Goal: Information Seeking & Learning: Learn about a topic

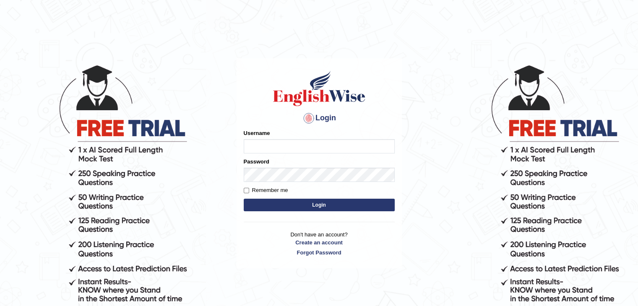
type input "sanjayagrahari_parramatta"
click at [263, 140] on input "sanjayagrahari_parramatta" at bounding box center [319, 146] width 151 height 14
click at [263, 203] on button "Login" at bounding box center [319, 205] width 151 height 13
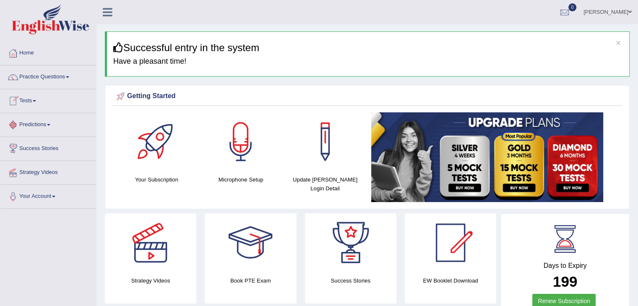
click at [44, 125] on link "Predictions" at bounding box center [48, 123] width 96 height 21
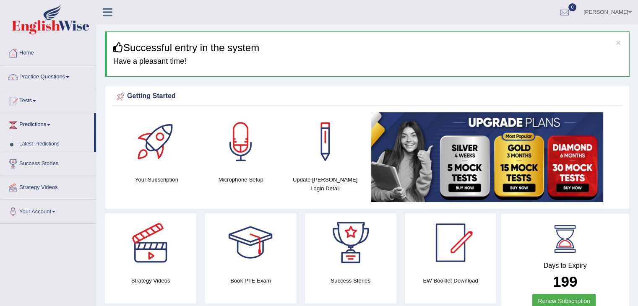
click at [18, 145] on link "Latest Predictions" at bounding box center [55, 144] width 78 height 15
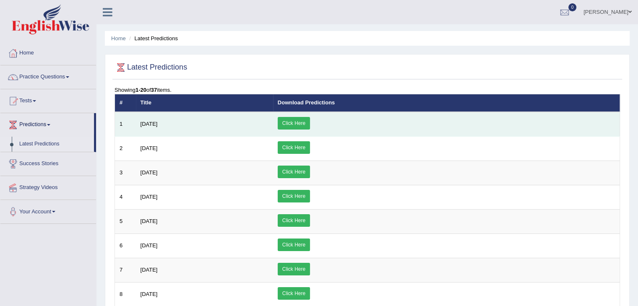
click at [310, 117] on link "Click Here" at bounding box center [294, 123] width 32 height 13
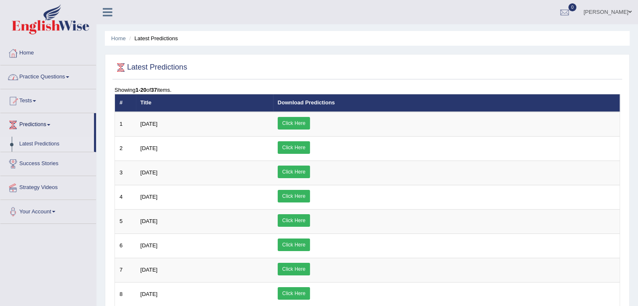
click at [55, 73] on link "Practice Questions" at bounding box center [48, 75] width 96 height 21
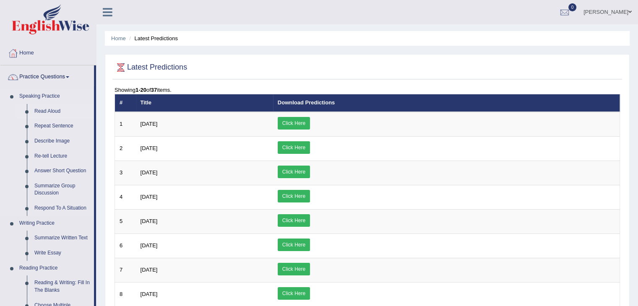
click at [47, 112] on link "Read Aloud" at bounding box center [62, 111] width 63 height 15
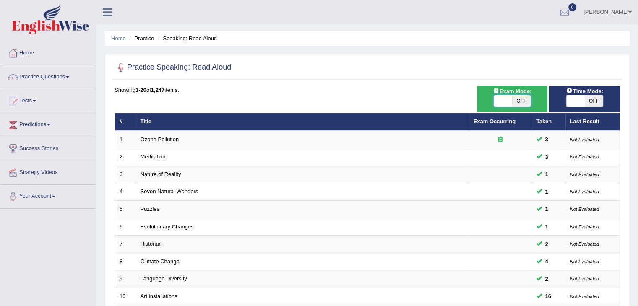
click at [508, 99] on span at bounding box center [503, 101] width 18 height 12
checkbox input "true"
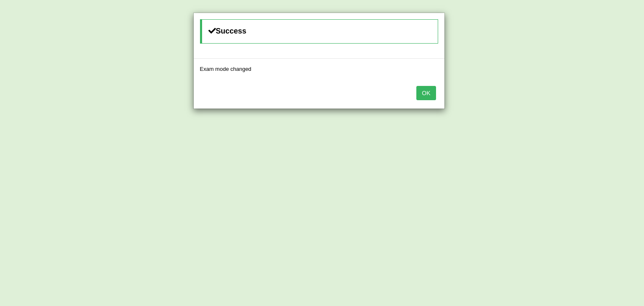
click at [425, 86] on button "OK" at bounding box center [426, 93] width 19 height 14
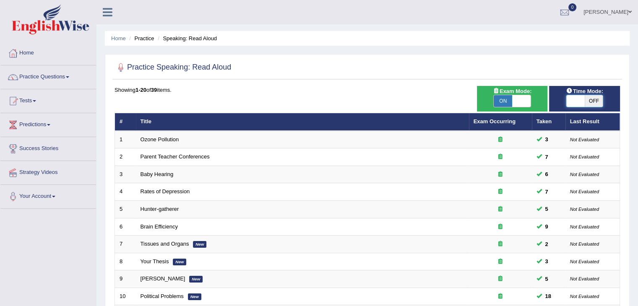
click at [579, 102] on span at bounding box center [575, 101] width 18 height 12
checkbox input "true"
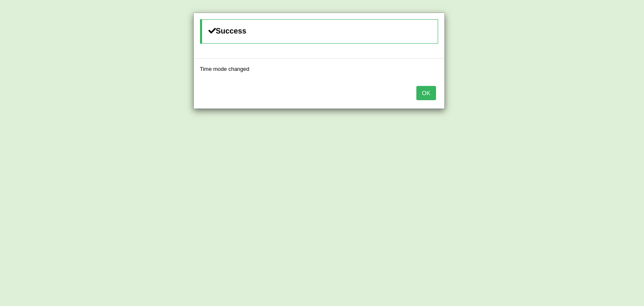
click at [423, 92] on button "OK" at bounding box center [426, 93] width 19 height 14
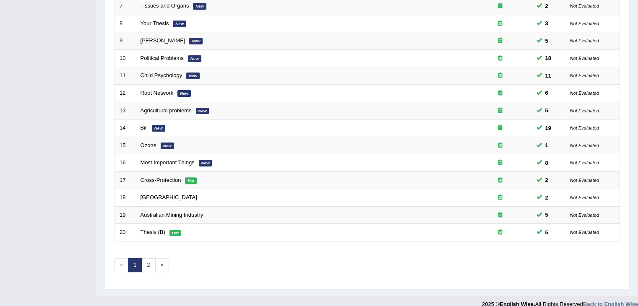
scroll to position [247, 0]
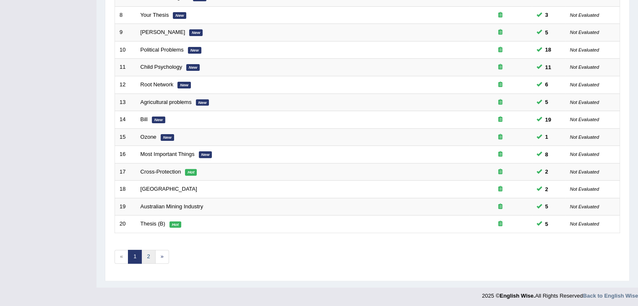
click at [153, 255] on link "2" at bounding box center [148, 257] width 14 height 14
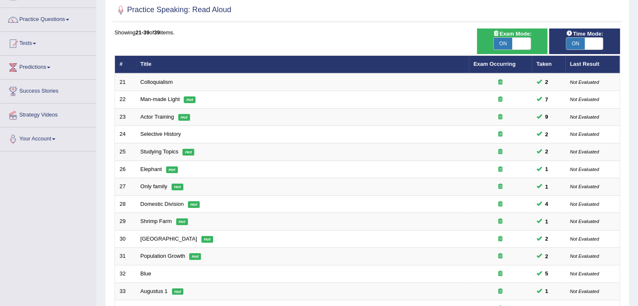
scroll to position [56, 0]
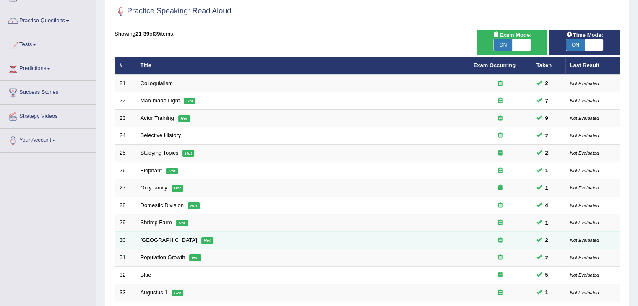
click at [150, 232] on td "Russia Hot" at bounding box center [302, 241] width 333 height 18
click at [143, 241] on link "[GEOGRAPHIC_DATA]" at bounding box center [169, 240] width 57 height 6
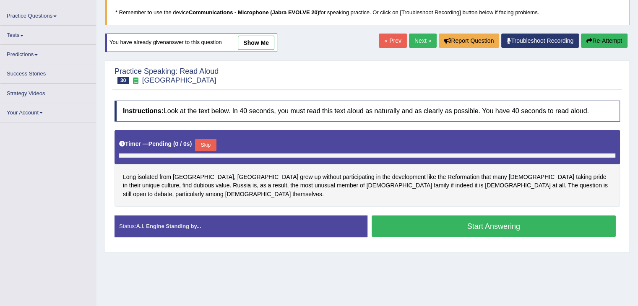
scroll to position [57, 0]
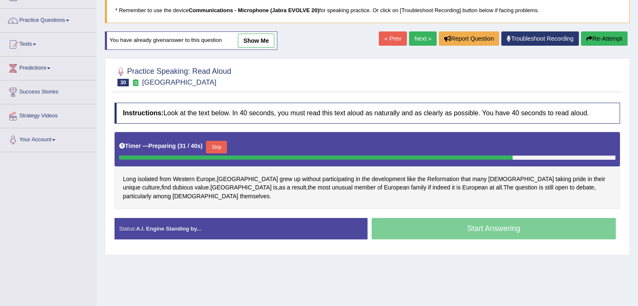
click at [224, 142] on button "Skip" at bounding box center [216, 147] width 21 height 13
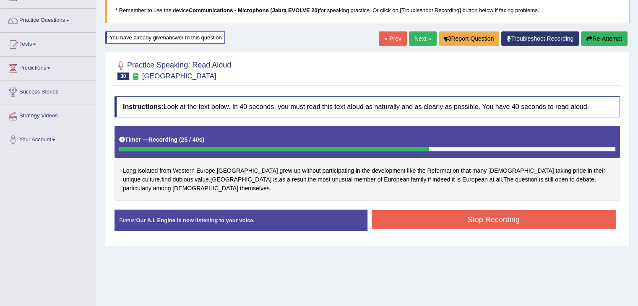
click at [538, 210] on button "Stop Recording" at bounding box center [494, 219] width 245 height 19
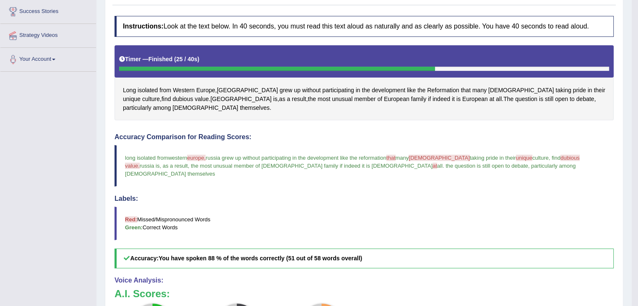
scroll to position [0, 0]
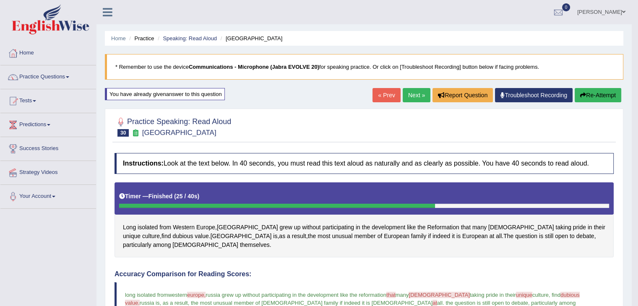
click at [413, 89] on link "Next »" at bounding box center [417, 95] width 28 height 14
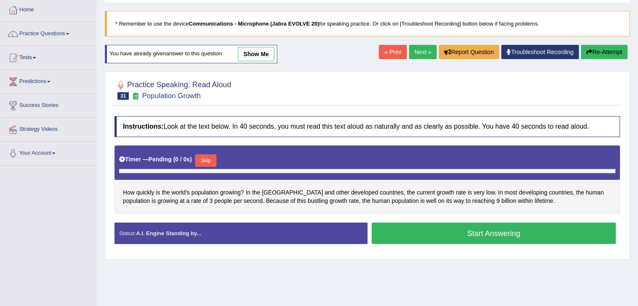
scroll to position [81, 0]
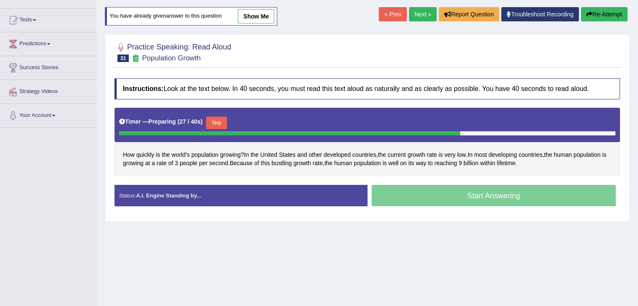
click at [222, 126] on button "Skip" at bounding box center [216, 123] width 21 height 13
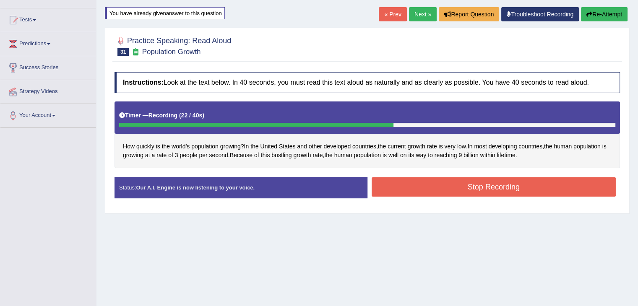
click at [571, 191] on button "Stop Recording" at bounding box center [494, 186] width 245 height 19
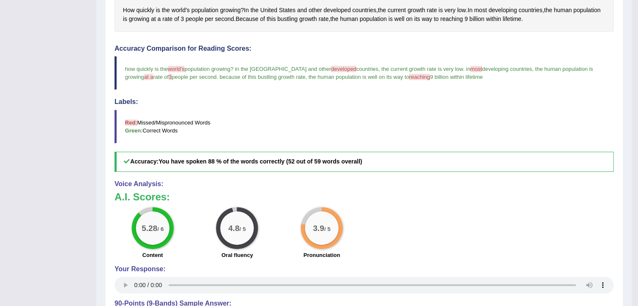
scroll to position [0, 0]
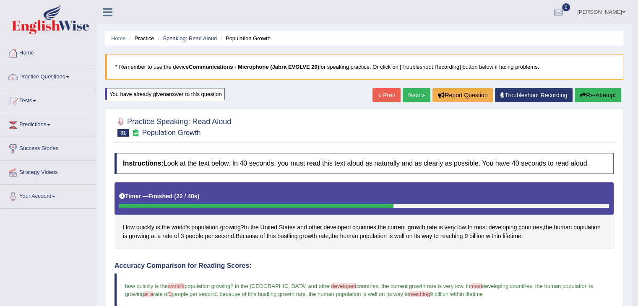
click at [408, 96] on link "Next »" at bounding box center [417, 95] width 28 height 14
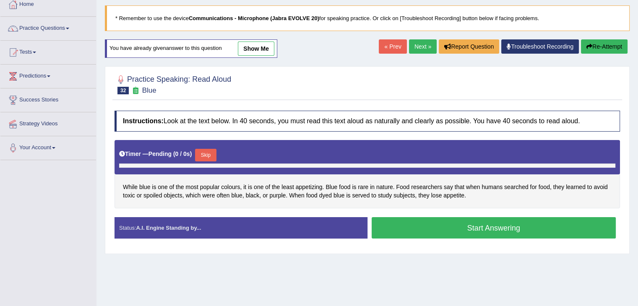
scroll to position [73, 0]
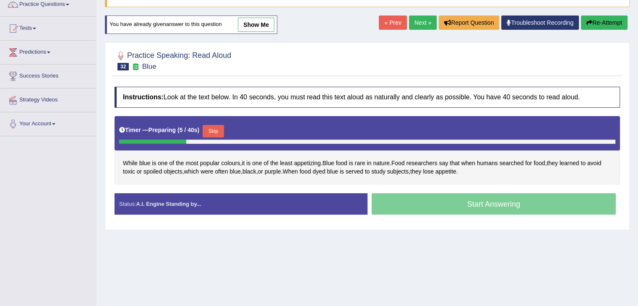
click at [222, 130] on button "Skip" at bounding box center [213, 131] width 21 height 13
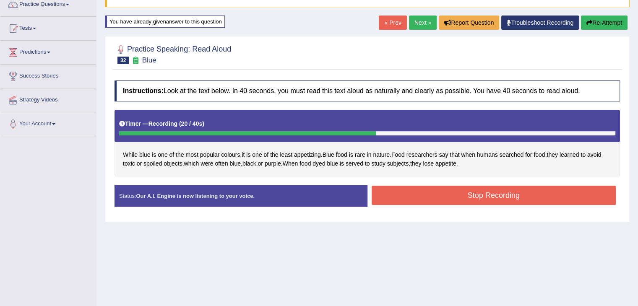
click at [550, 198] on button "Stop Recording" at bounding box center [494, 195] width 245 height 19
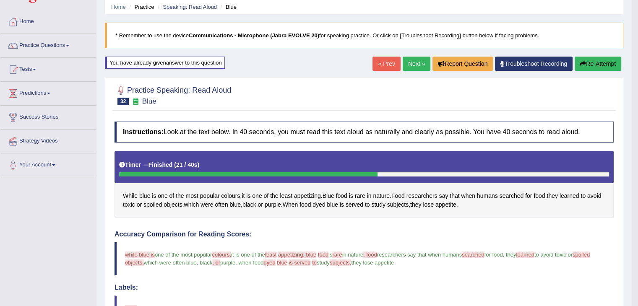
scroll to position [38, 0]
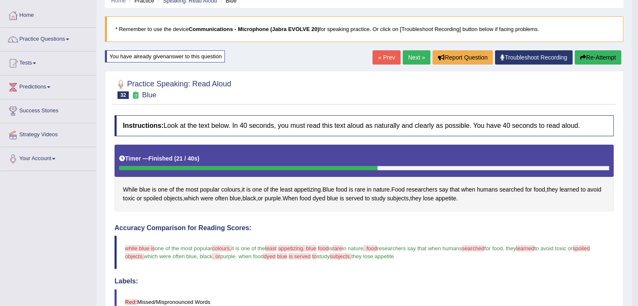
click at [404, 52] on link "Next »" at bounding box center [417, 57] width 28 height 14
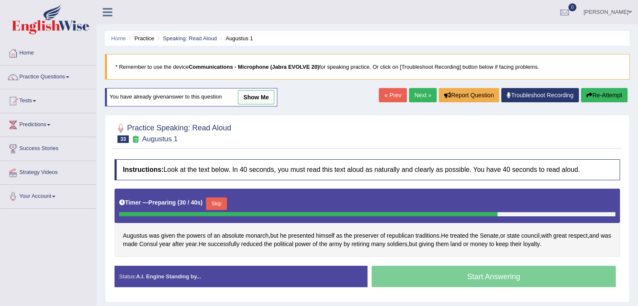
click at [227, 200] on button "Skip" at bounding box center [216, 204] width 21 height 13
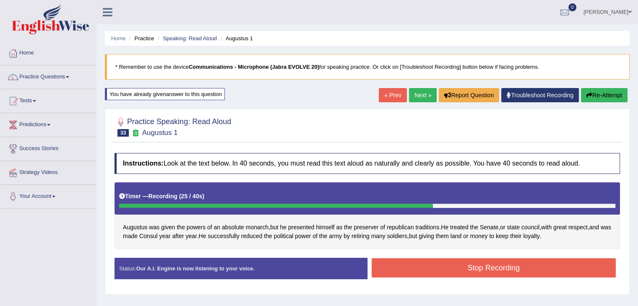
click at [562, 267] on button "Stop Recording" at bounding box center [494, 267] width 245 height 19
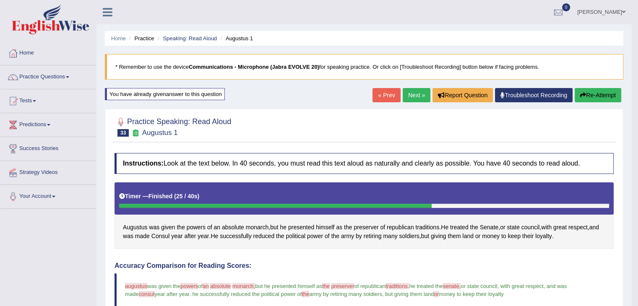
click at [414, 89] on link "Next »" at bounding box center [417, 95] width 28 height 14
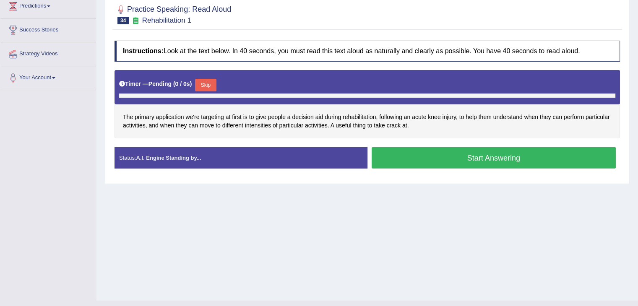
scroll to position [121, 0]
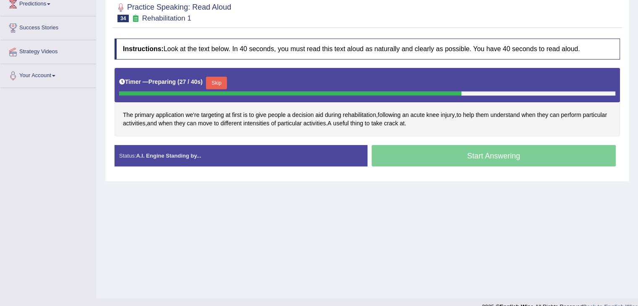
click at [218, 77] on button "Skip" at bounding box center [216, 83] width 21 height 13
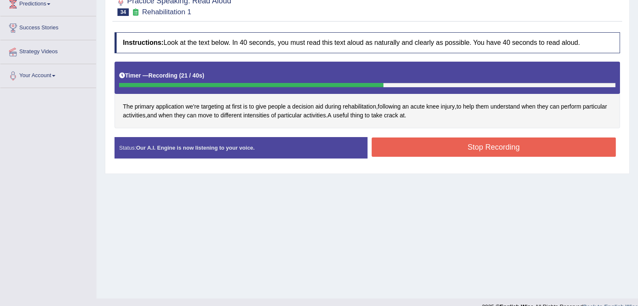
click at [542, 145] on button "Stop Recording" at bounding box center [494, 147] width 245 height 19
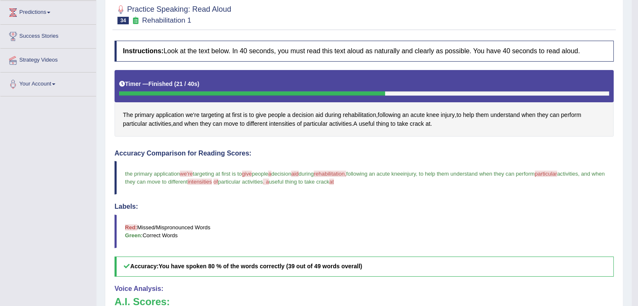
scroll to position [0, 0]
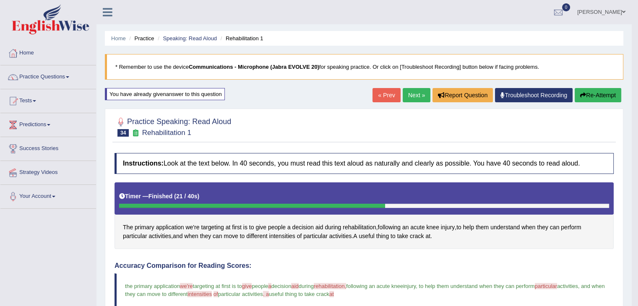
click at [410, 90] on link "Next »" at bounding box center [417, 95] width 28 height 14
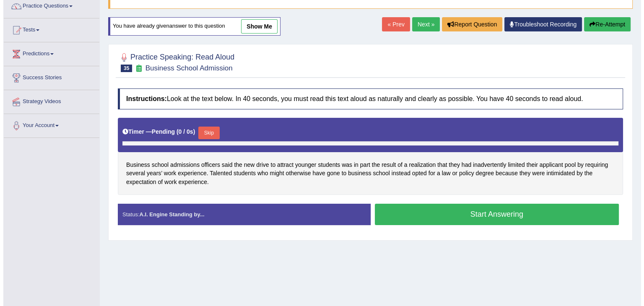
scroll to position [72, 0]
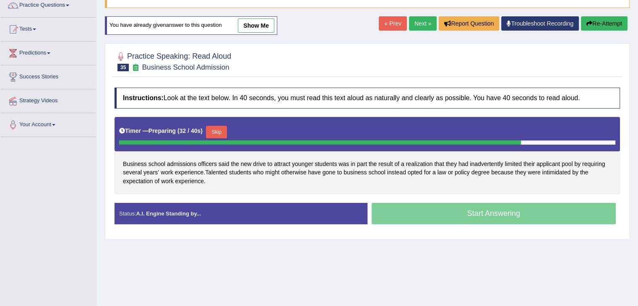
click at [219, 131] on button "Skip" at bounding box center [216, 132] width 21 height 13
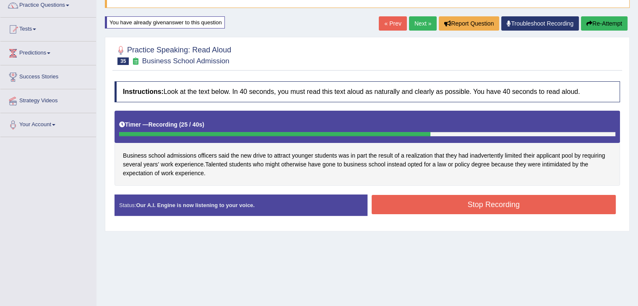
click at [537, 211] on button "Stop Recording" at bounding box center [494, 204] width 245 height 19
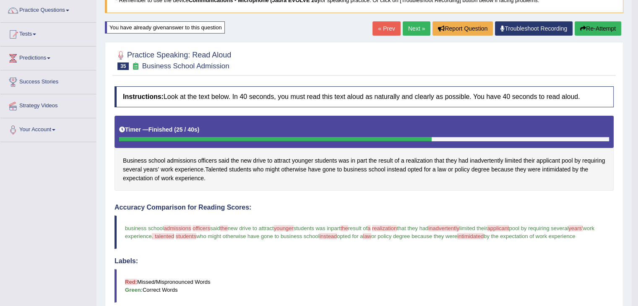
scroll to position [0, 0]
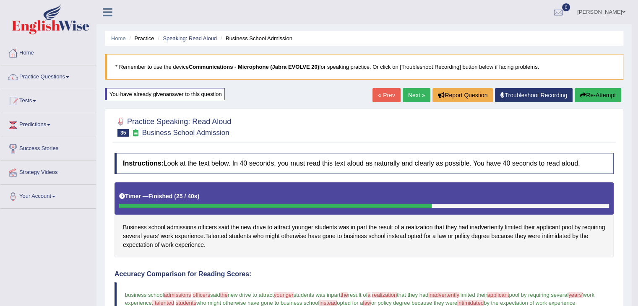
click at [415, 92] on link "Next »" at bounding box center [417, 95] width 28 height 14
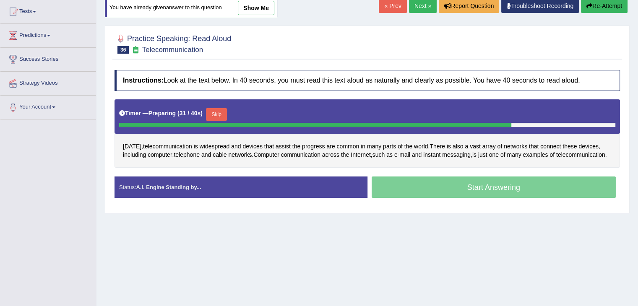
click at [219, 110] on button "Skip" at bounding box center [216, 114] width 21 height 13
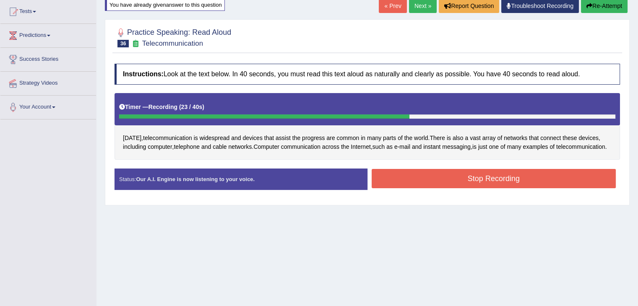
click at [553, 188] on button "Stop Recording" at bounding box center [494, 178] width 245 height 19
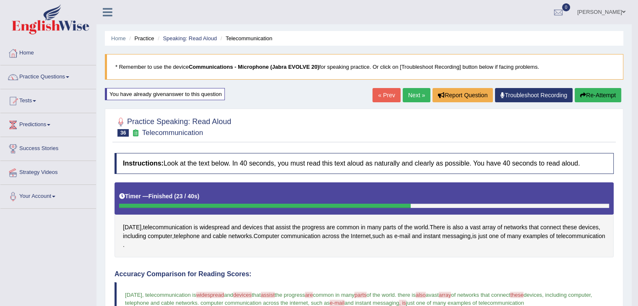
click at [405, 96] on link "Next »" at bounding box center [417, 95] width 28 height 14
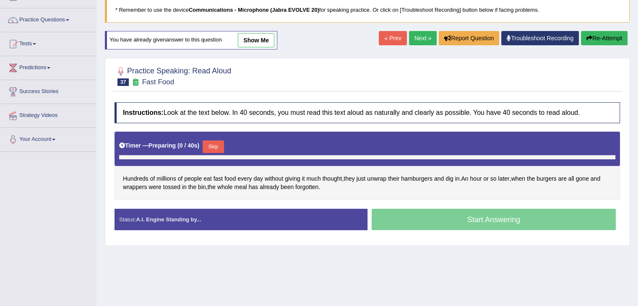
scroll to position [58, 0]
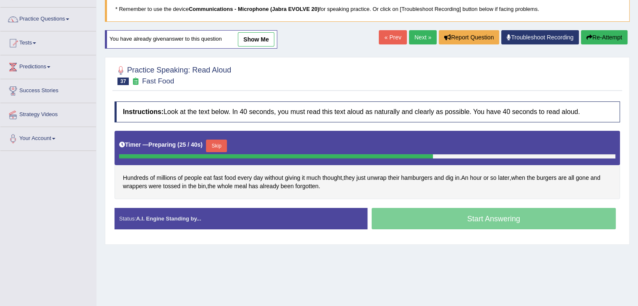
click at [257, 32] on link "show me" at bounding box center [256, 39] width 37 height 14
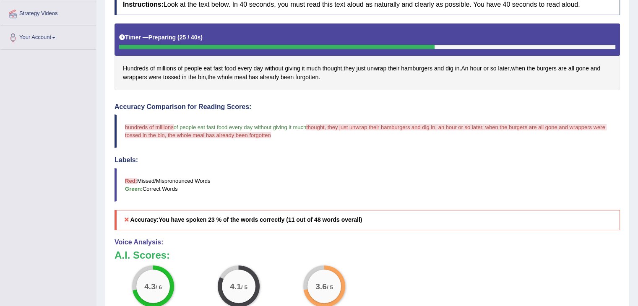
scroll to position [0, 0]
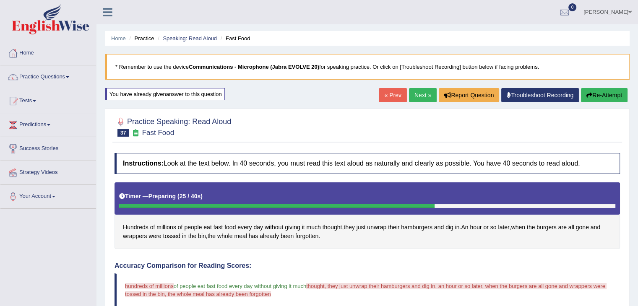
click at [611, 90] on button "Re-Attempt" at bounding box center [604, 95] width 47 height 14
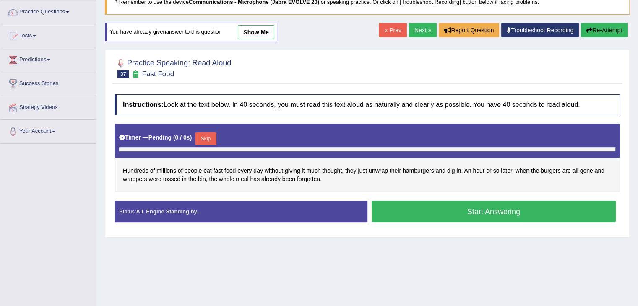
scroll to position [72, 0]
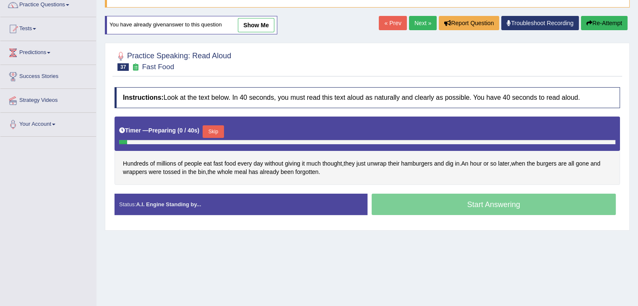
click at [220, 129] on button "Skip" at bounding box center [213, 131] width 21 height 13
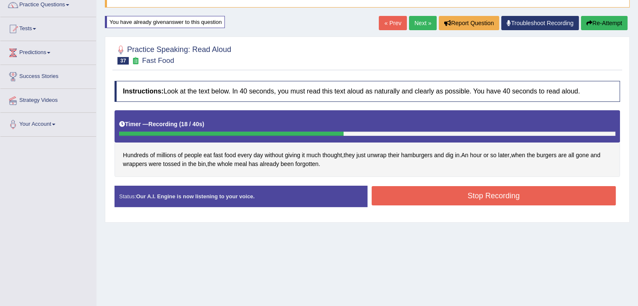
click at [418, 193] on button "Stop Recording" at bounding box center [494, 195] width 245 height 19
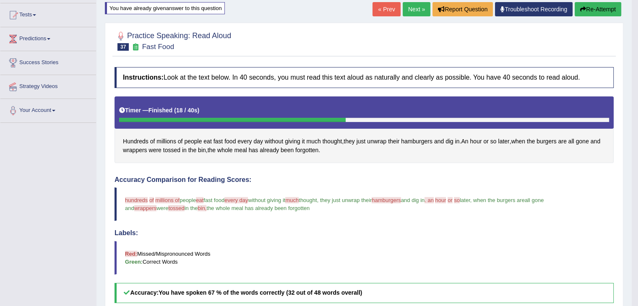
scroll to position [0, 0]
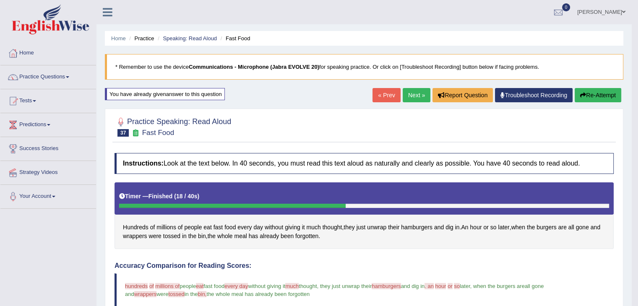
click at [606, 94] on button "Re-Attempt" at bounding box center [598, 95] width 47 height 14
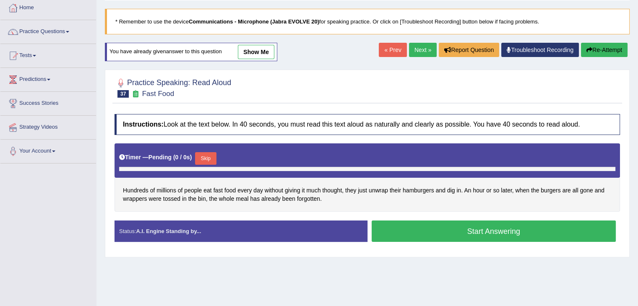
scroll to position [84, 0]
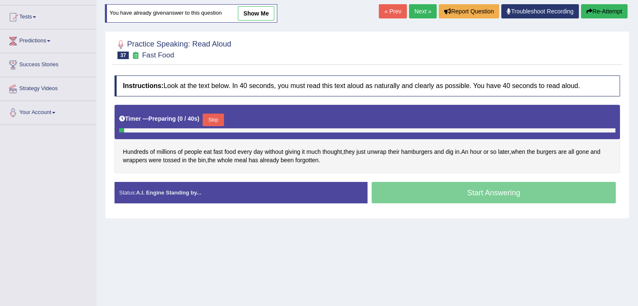
click at [222, 120] on button "Skip" at bounding box center [213, 120] width 21 height 13
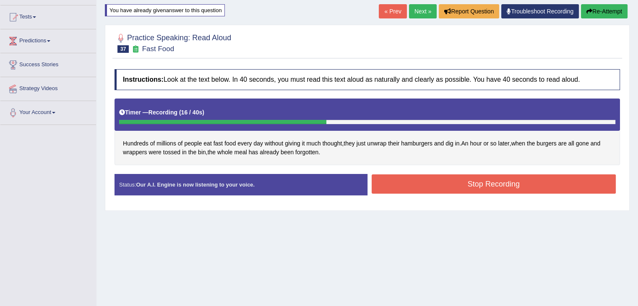
click at [401, 190] on button "Stop Recording" at bounding box center [494, 184] width 245 height 19
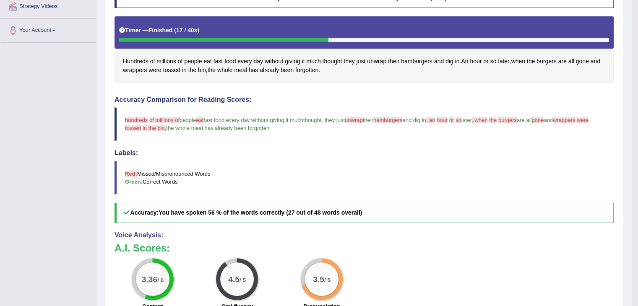
scroll to position [0, 0]
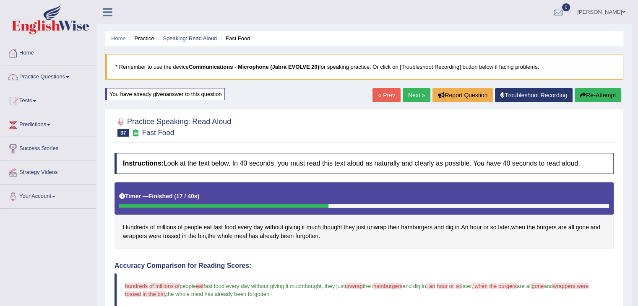
click at [418, 90] on link "Next »" at bounding box center [417, 95] width 28 height 14
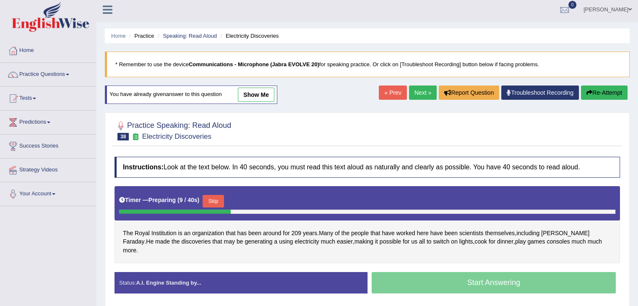
scroll to position [3, 0]
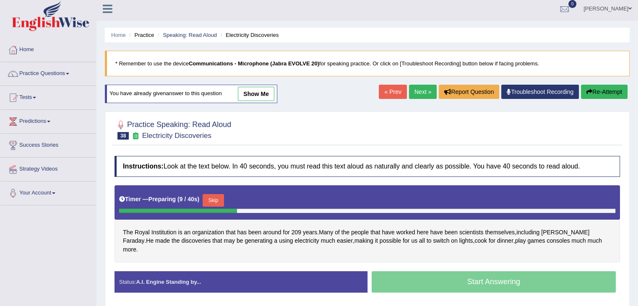
click at [262, 89] on link "show me" at bounding box center [256, 94] width 37 height 14
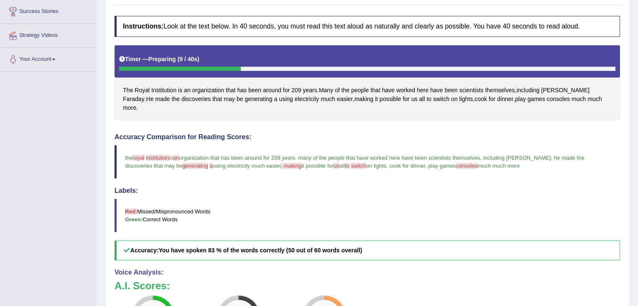
scroll to position [0, 0]
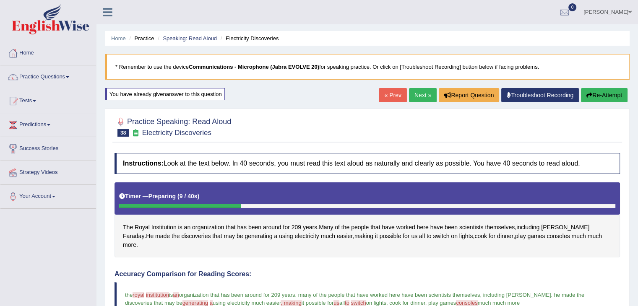
click at [606, 89] on button "Re-Attempt" at bounding box center [604, 95] width 47 height 14
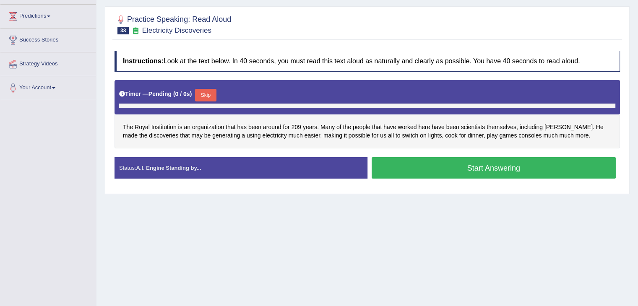
scroll to position [109, 0]
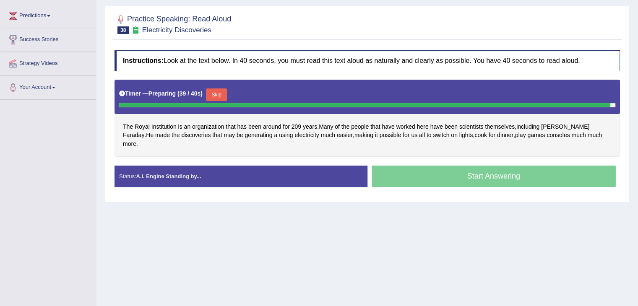
click at [222, 94] on button "Skip" at bounding box center [216, 95] width 21 height 13
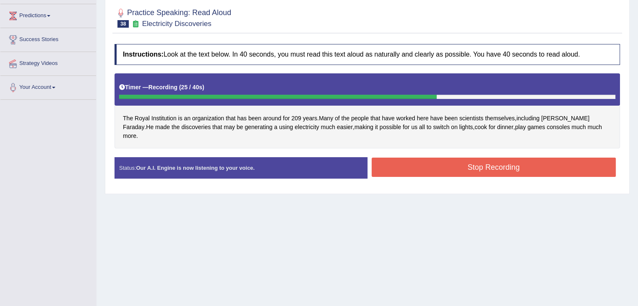
click at [562, 158] on button "Stop Recording" at bounding box center [494, 167] width 245 height 19
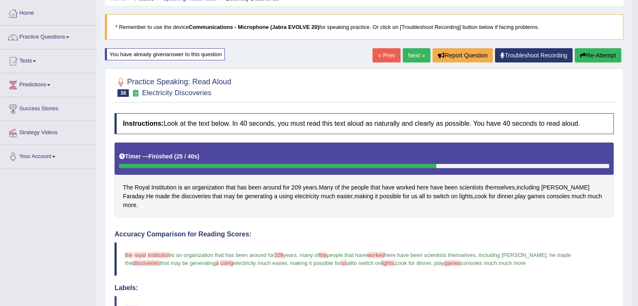
scroll to position [39, 0]
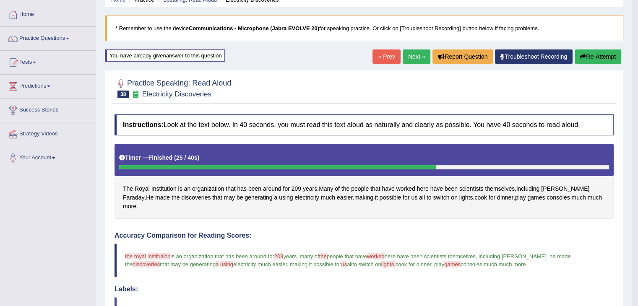
click at [611, 58] on button "Re-Attempt" at bounding box center [598, 57] width 47 height 14
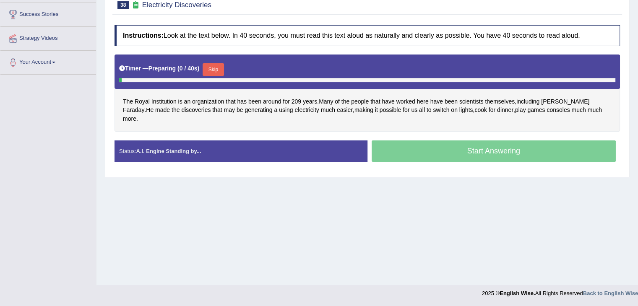
click at [206, 68] on button "Skip" at bounding box center [213, 69] width 21 height 13
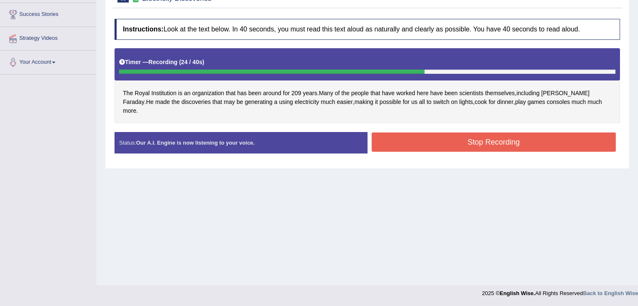
click at [558, 137] on button "Stop Recording" at bounding box center [494, 142] width 245 height 19
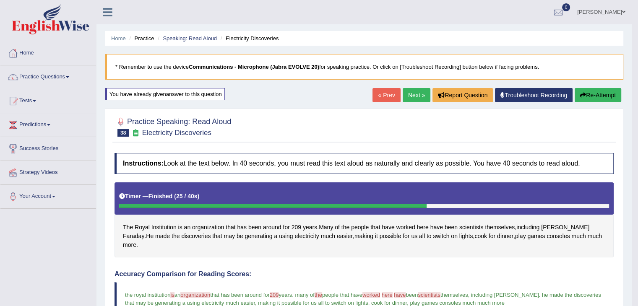
click at [65, 72] on link "Practice Questions" at bounding box center [48, 75] width 96 height 21
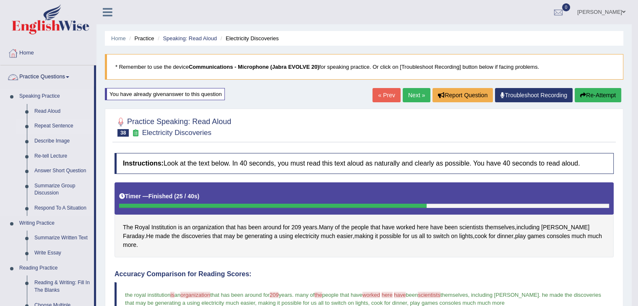
click at [39, 133] on link "Repeat Sentence" at bounding box center [62, 126] width 63 height 15
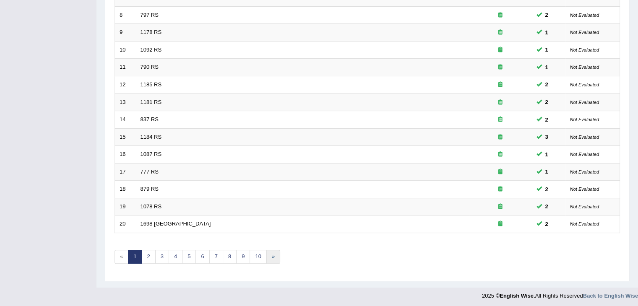
click at [269, 260] on link "»" at bounding box center [273, 257] width 14 height 14
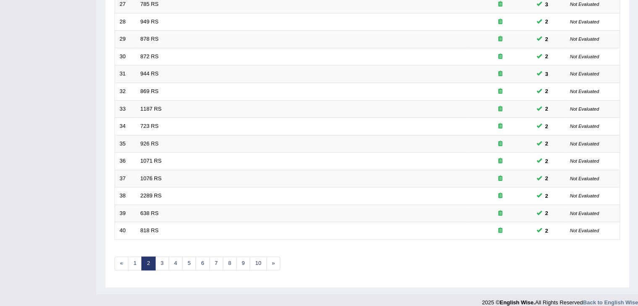
scroll to position [247, 0]
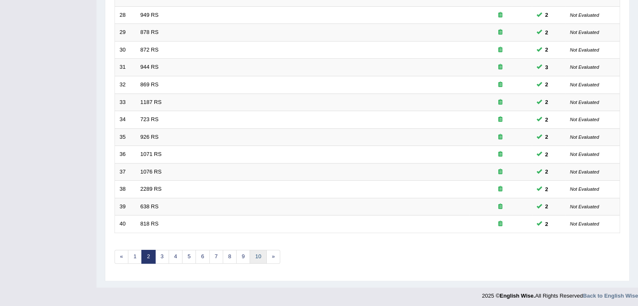
click at [251, 253] on link "10" at bounding box center [258, 257] width 17 height 14
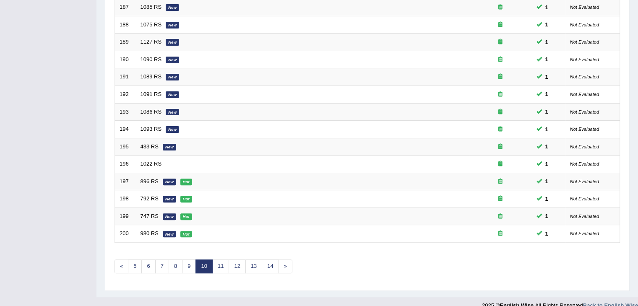
scroll to position [247, 0]
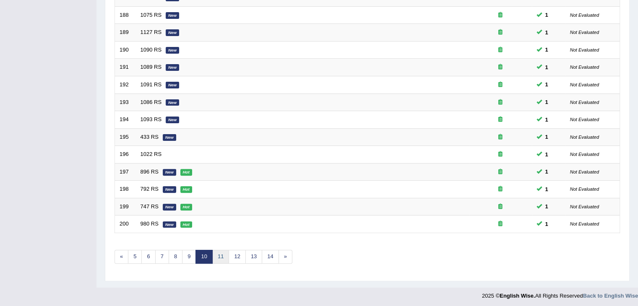
click at [216, 255] on link "11" at bounding box center [220, 257] width 17 height 14
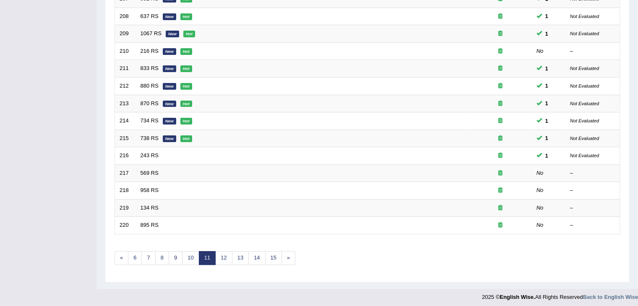
scroll to position [247, 0]
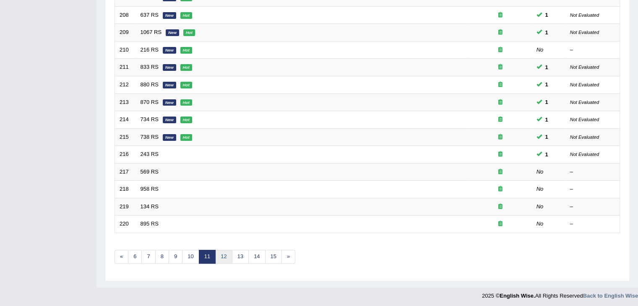
click at [221, 258] on link "12" at bounding box center [223, 257] width 17 height 14
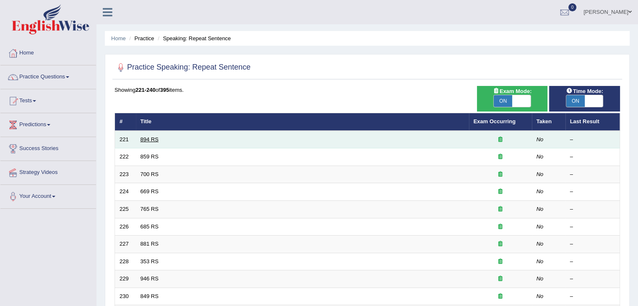
click at [141, 139] on link "894 RS" at bounding box center [150, 139] width 18 height 6
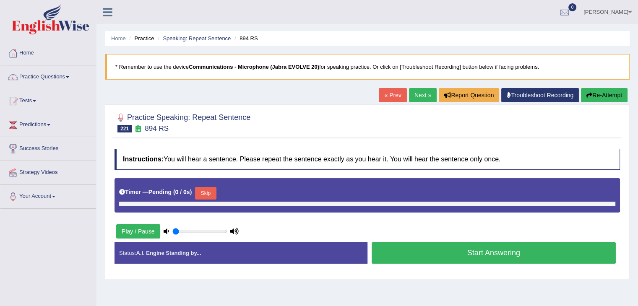
type input "1"
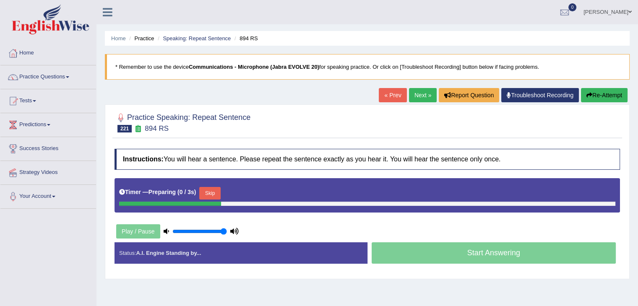
click at [215, 193] on button "Skip" at bounding box center [209, 193] width 21 height 13
click at [252, 195] on button "Skip" at bounding box center [246, 193] width 21 height 13
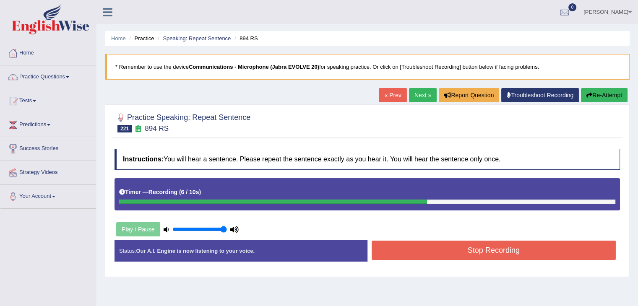
click at [453, 245] on button "Stop Recording" at bounding box center [494, 250] width 245 height 19
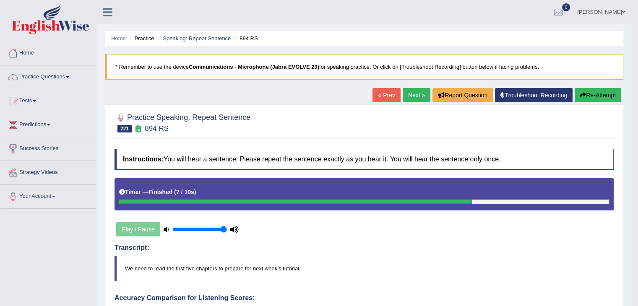
click at [115, 191] on div "Timer — Finished ( 7 / 10s )" at bounding box center [364, 194] width 499 height 32
click at [134, 250] on h4 "Transcript:" at bounding box center [364, 248] width 499 height 8
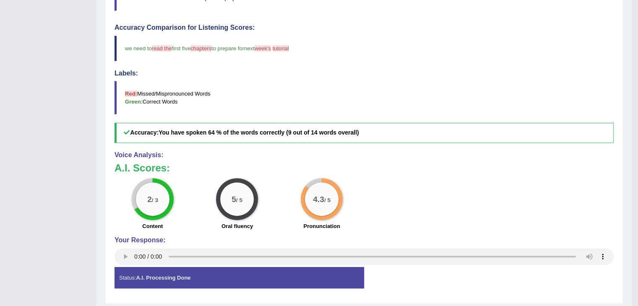
scroll to position [295, 0]
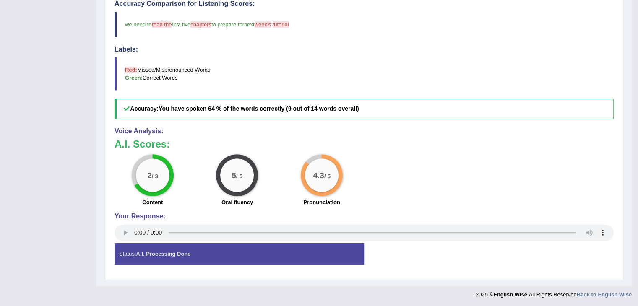
click at [520, 83] on blockquote "Red: Missed/Mispronounced Words Green: Correct Words" at bounding box center [364, 74] width 499 height 34
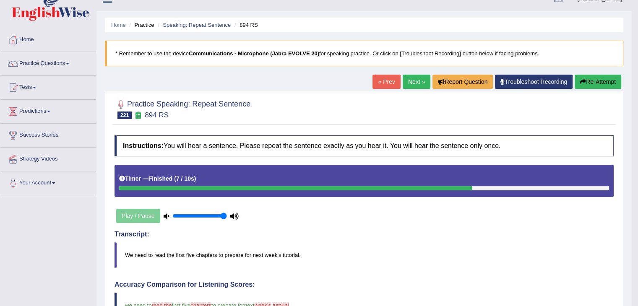
scroll to position [0, 0]
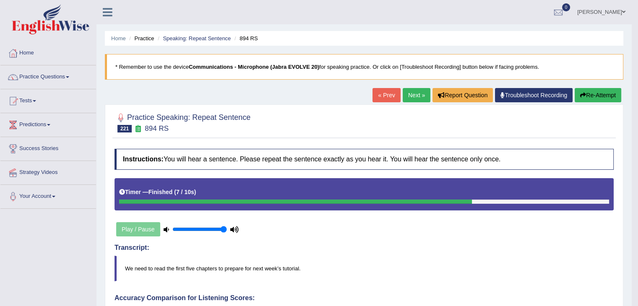
click at [410, 96] on link "Next »" at bounding box center [417, 95] width 28 height 14
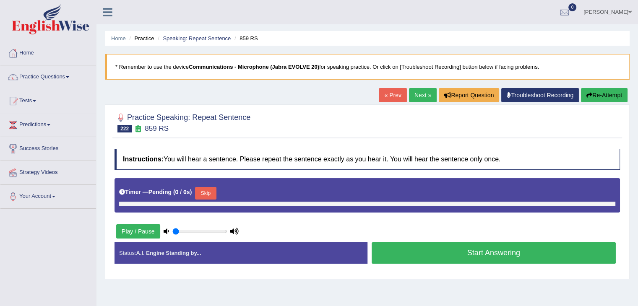
type input "1"
click at [214, 190] on button "Skip" at bounding box center [205, 193] width 21 height 13
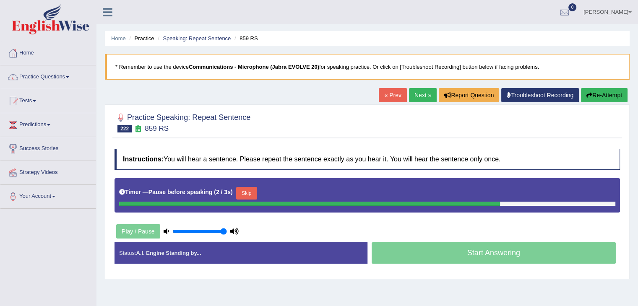
click at [248, 195] on button "Skip" at bounding box center [246, 193] width 21 height 13
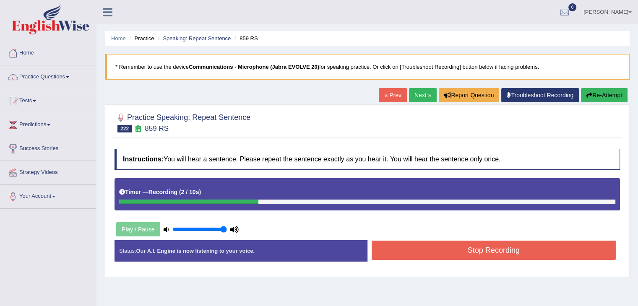
click at [449, 251] on button "Stop Recording" at bounding box center [494, 250] width 245 height 19
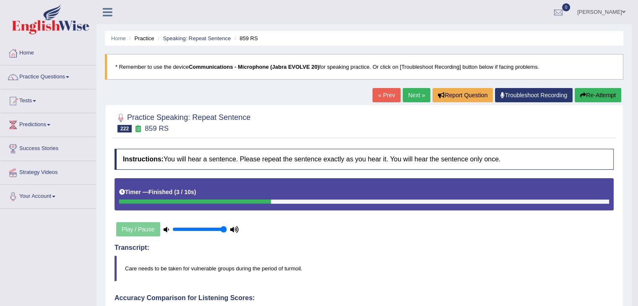
click at [411, 91] on link "Next »" at bounding box center [417, 95] width 28 height 14
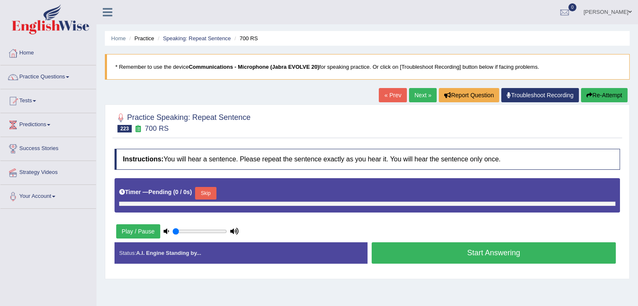
type input "1"
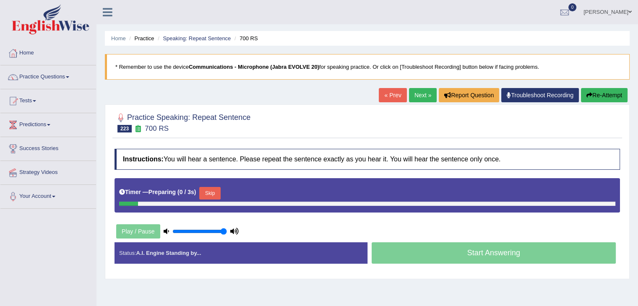
click at [209, 191] on button "Skip" at bounding box center [209, 193] width 21 height 13
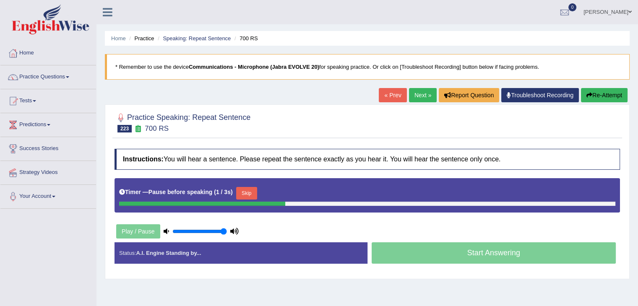
click at [248, 191] on button "Skip" at bounding box center [246, 193] width 21 height 13
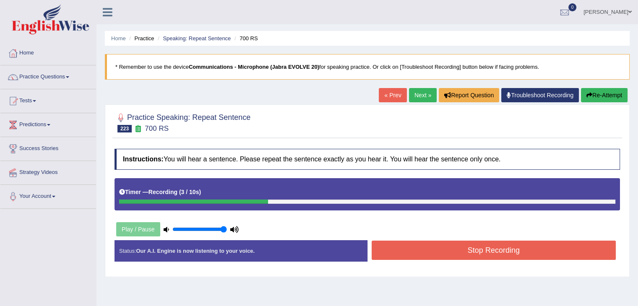
click at [462, 240] on div "Created with Highcharts 7.1.2 Great Too slow Too fast Time Speech pace meter: 0…" at bounding box center [496, 240] width 257 height 0
click at [480, 247] on button "Stop Recording" at bounding box center [494, 250] width 245 height 19
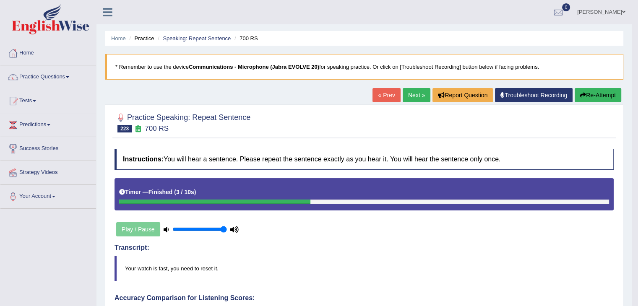
click at [420, 98] on link "Next »" at bounding box center [417, 95] width 28 height 14
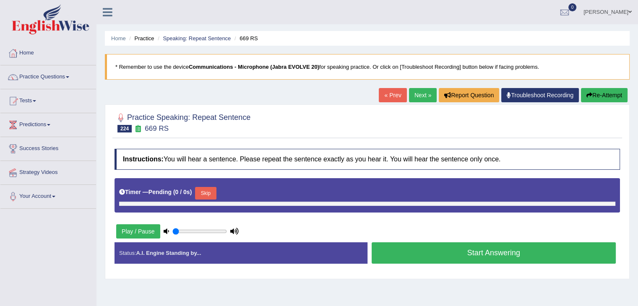
type input "1"
click at [209, 191] on button "Skip" at bounding box center [205, 193] width 21 height 13
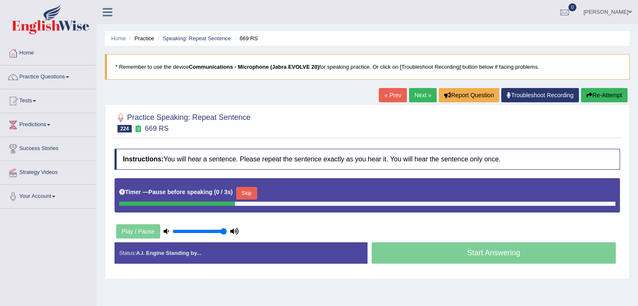
click at [249, 194] on button "Skip" at bounding box center [246, 193] width 21 height 13
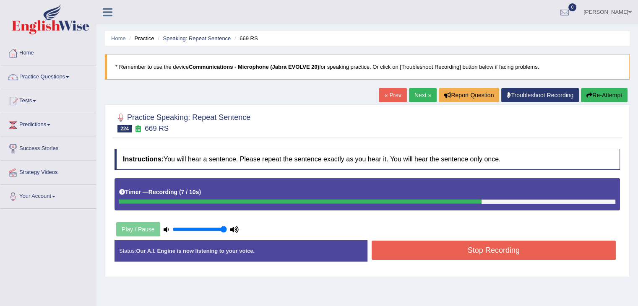
click at [398, 252] on button "Stop Recording" at bounding box center [494, 250] width 245 height 19
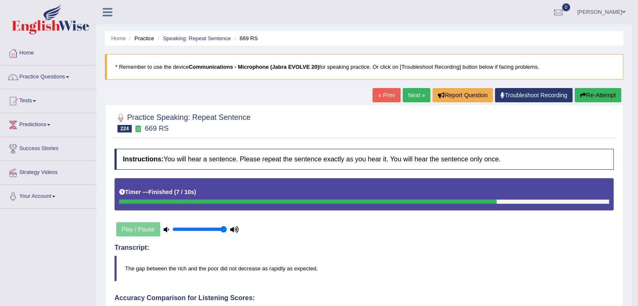
click at [416, 88] on link "Next »" at bounding box center [417, 95] width 28 height 14
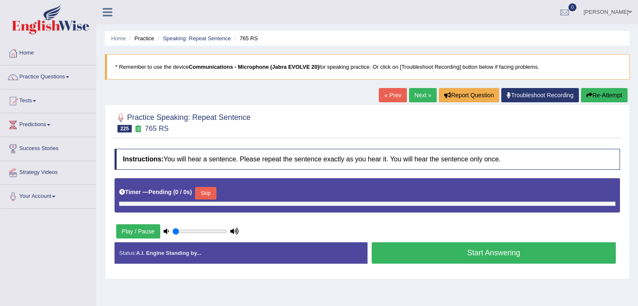
type input "1"
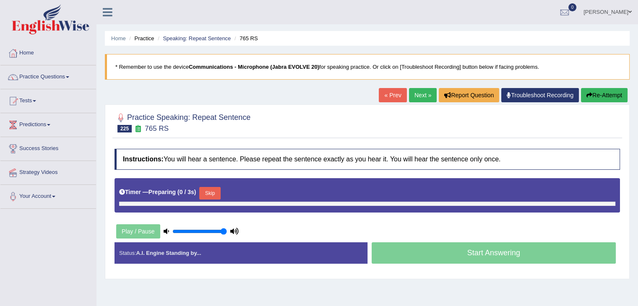
click at [211, 188] on button "Skip" at bounding box center [209, 193] width 21 height 13
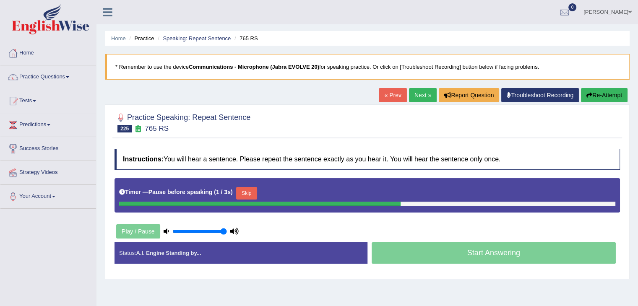
click at [245, 194] on button "Skip" at bounding box center [246, 193] width 21 height 13
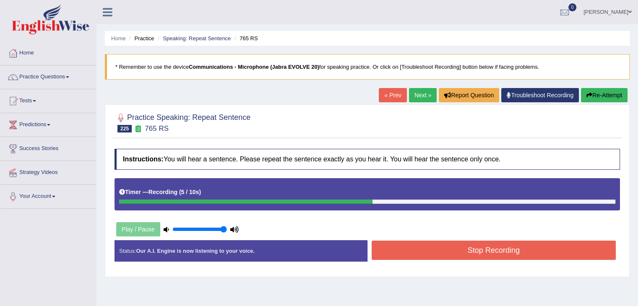
click at [465, 250] on button "Stop Recording" at bounding box center [494, 250] width 245 height 19
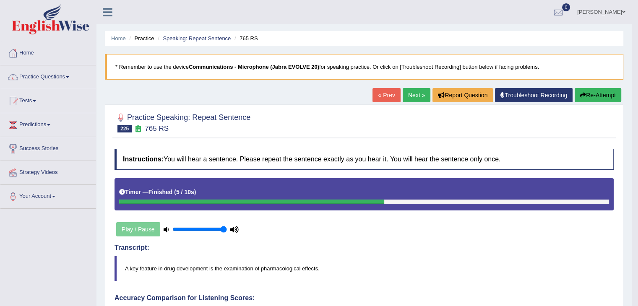
click at [409, 88] on link "Next »" at bounding box center [417, 95] width 28 height 14
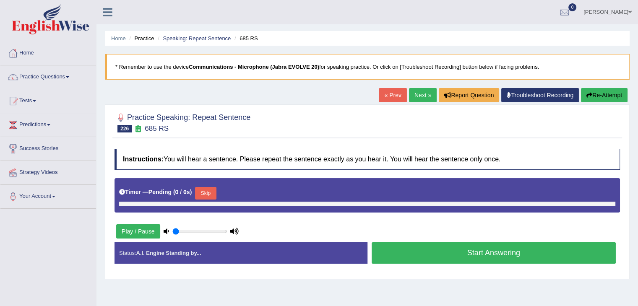
type input "1"
click at [209, 190] on button "Skip" at bounding box center [205, 193] width 21 height 13
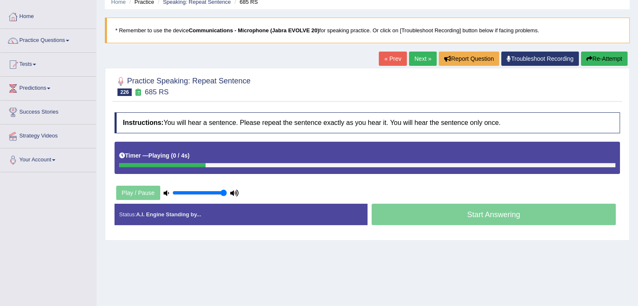
scroll to position [37, 0]
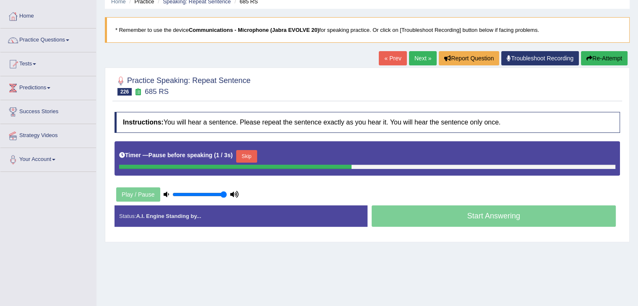
click at [613, 59] on button "Re-Attempt" at bounding box center [604, 58] width 47 height 14
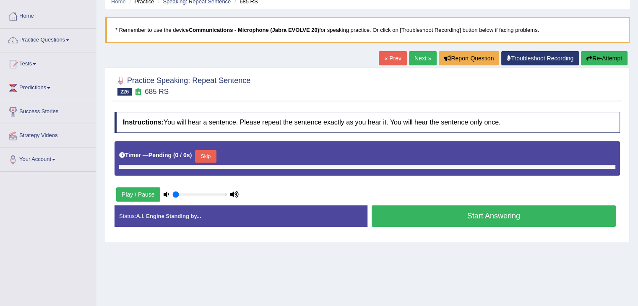
type input "1"
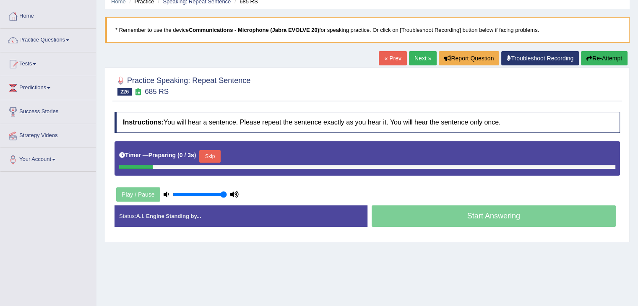
click at [216, 152] on button "Skip" at bounding box center [209, 156] width 21 height 13
click at [248, 160] on button "Skip" at bounding box center [246, 156] width 21 height 13
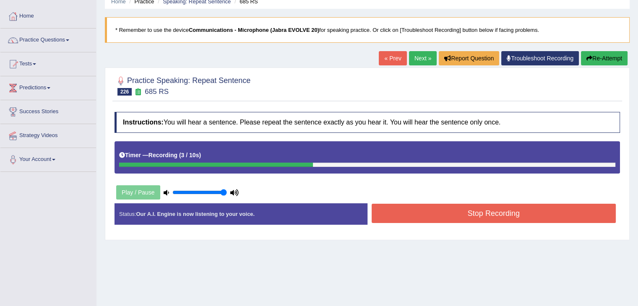
click at [417, 213] on button "Stop Recording" at bounding box center [494, 213] width 245 height 19
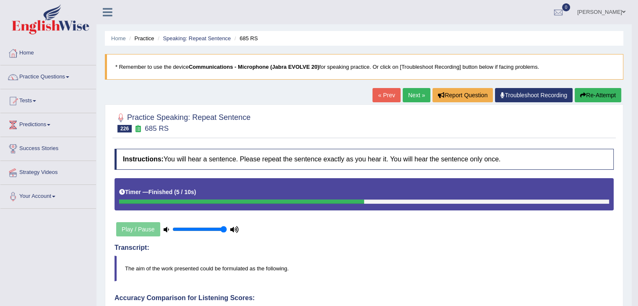
click at [418, 94] on link "Next »" at bounding box center [417, 95] width 28 height 14
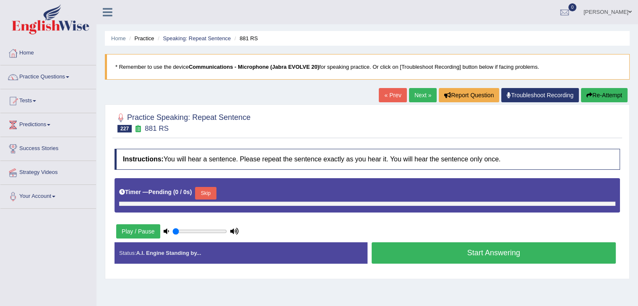
type input "1"
click at [208, 192] on button "Skip" at bounding box center [205, 193] width 21 height 13
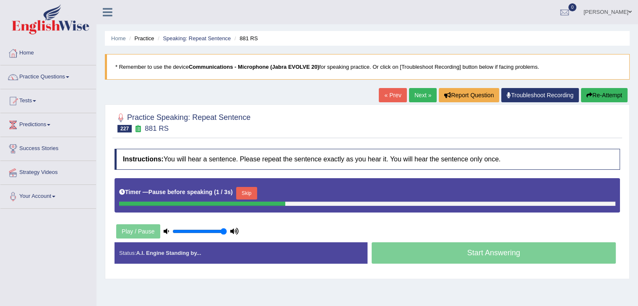
click at [248, 189] on button "Skip" at bounding box center [246, 193] width 21 height 13
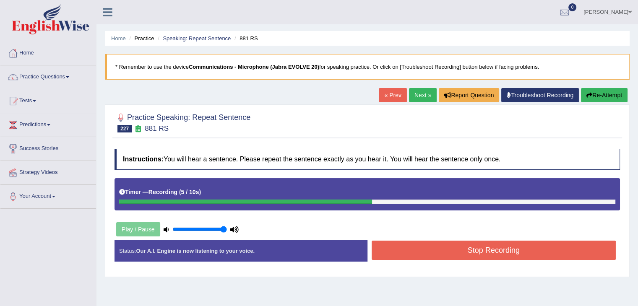
click at [460, 248] on button "Stop Recording" at bounding box center [494, 250] width 245 height 19
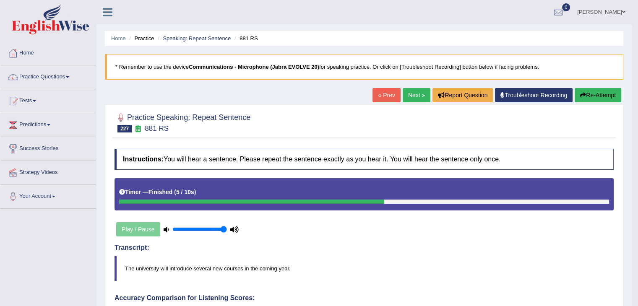
click at [410, 97] on link "Next »" at bounding box center [417, 95] width 28 height 14
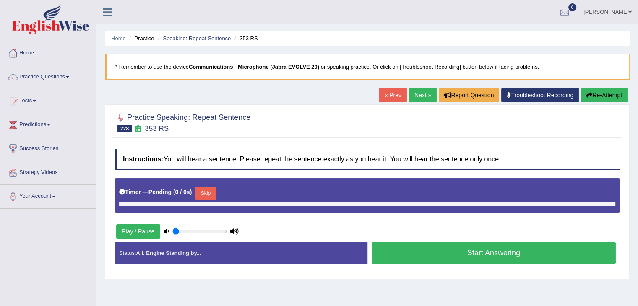
type input "1"
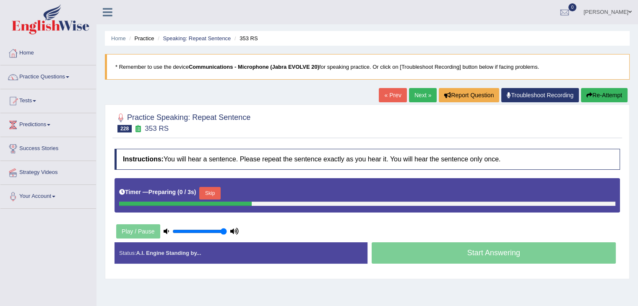
click at [216, 188] on button "Skip" at bounding box center [209, 193] width 21 height 13
click at [248, 191] on button "Skip" at bounding box center [246, 193] width 21 height 13
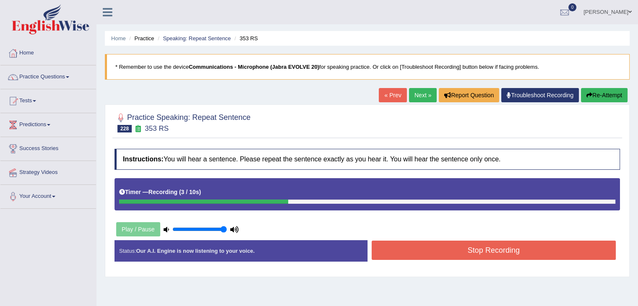
click at [456, 248] on button "Stop Recording" at bounding box center [494, 250] width 245 height 19
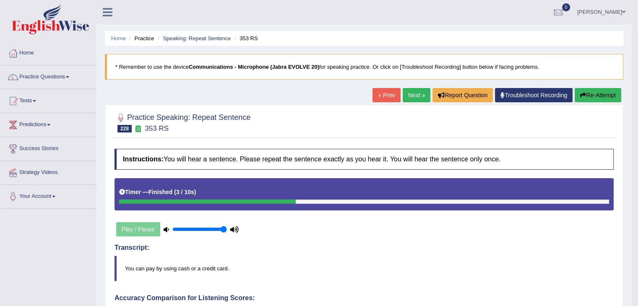
click at [420, 93] on link "Next »" at bounding box center [417, 95] width 28 height 14
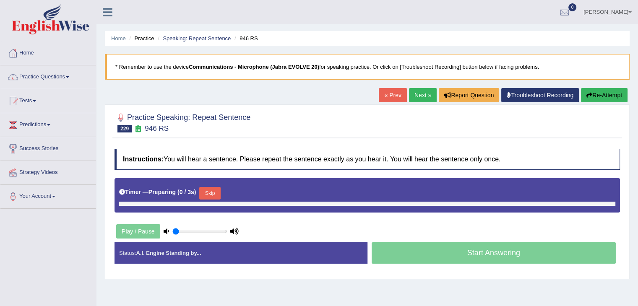
type input "1"
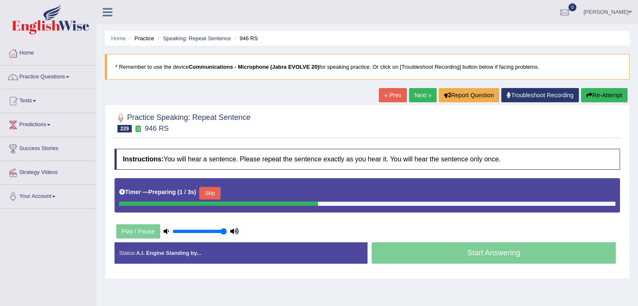
click at [213, 188] on button "Skip" at bounding box center [209, 193] width 21 height 13
click at [251, 191] on button "Skip" at bounding box center [246, 193] width 21 height 13
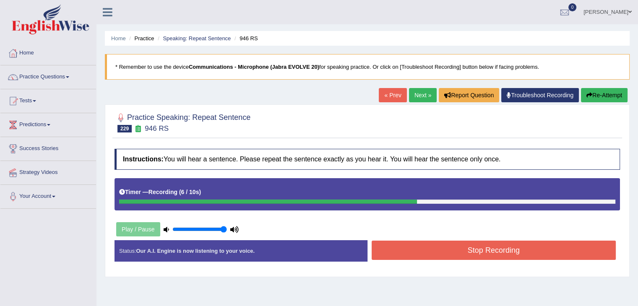
click at [418, 250] on button "Stop Recording" at bounding box center [494, 250] width 245 height 19
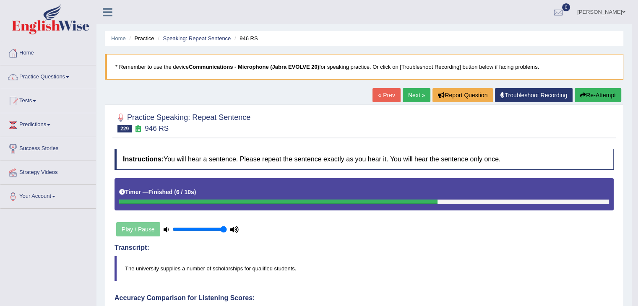
click at [411, 92] on link "Next »" at bounding box center [417, 95] width 28 height 14
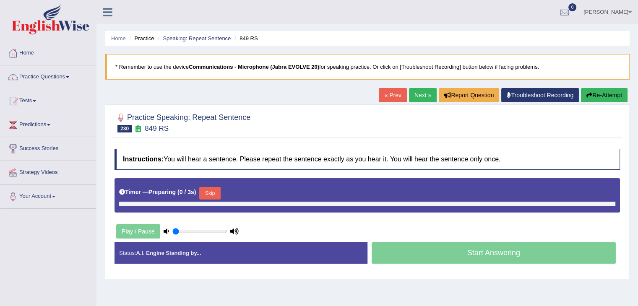
type input "1"
click at [211, 187] on button "Skip" at bounding box center [209, 193] width 21 height 13
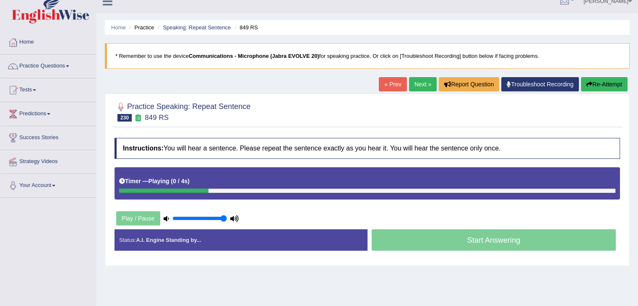
scroll to position [37, 0]
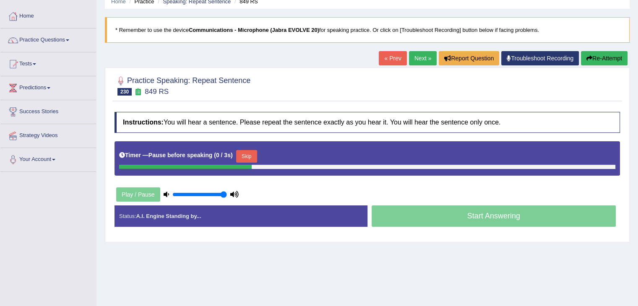
click at [250, 157] on button "Skip" at bounding box center [246, 156] width 21 height 13
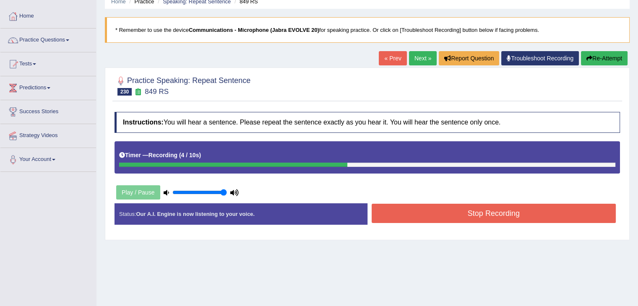
click at [533, 218] on button "Stop Recording" at bounding box center [494, 213] width 245 height 19
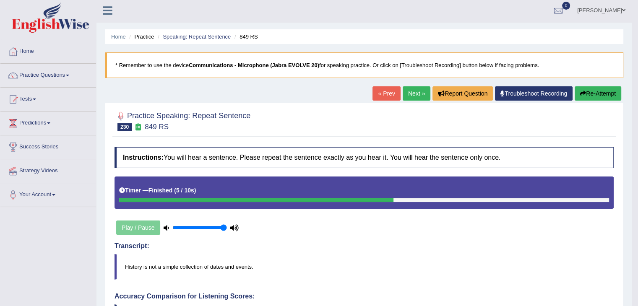
scroll to position [0, 0]
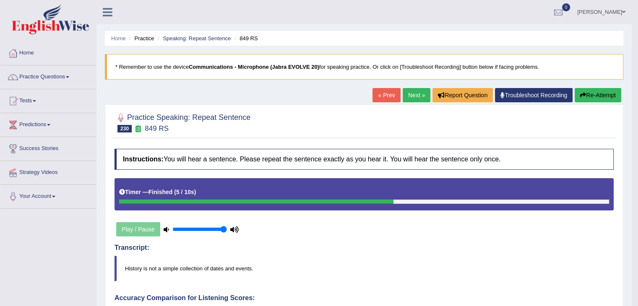
click at [418, 90] on link "Next »" at bounding box center [417, 95] width 28 height 14
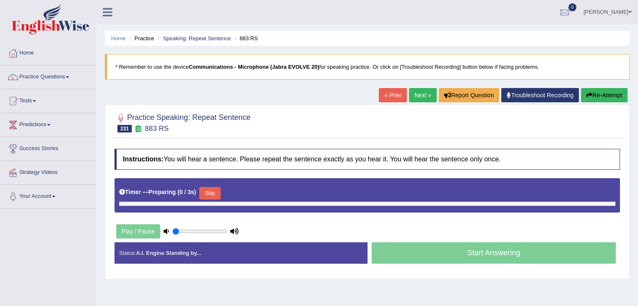
type input "1"
click at [205, 193] on button "Skip" at bounding box center [209, 193] width 21 height 13
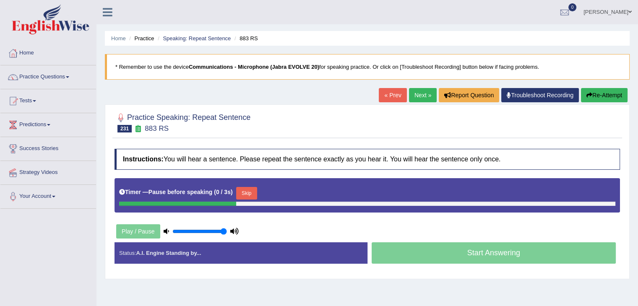
click at [250, 187] on button "Skip" at bounding box center [246, 193] width 21 height 13
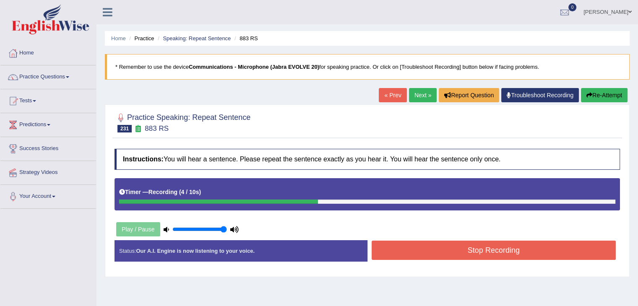
click at [498, 250] on button "Stop Recording" at bounding box center [494, 250] width 245 height 19
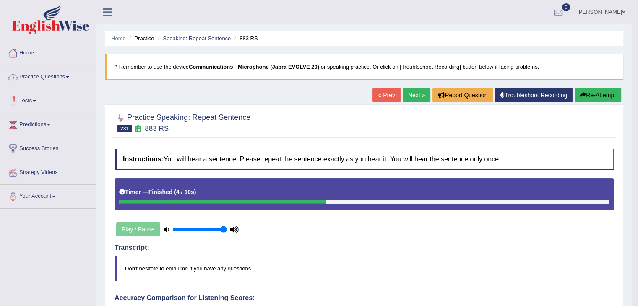
click at [58, 76] on link "Practice Questions" at bounding box center [48, 75] width 96 height 21
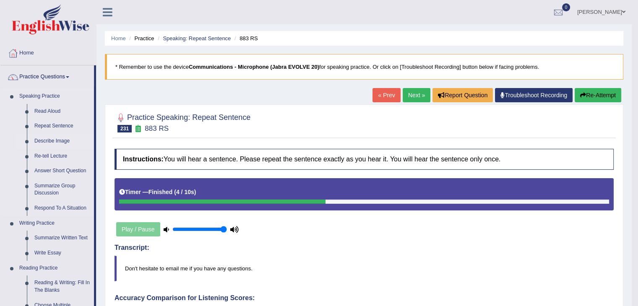
click at [44, 141] on link "Describe Image" at bounding box center [62, 141] width 63 height 15
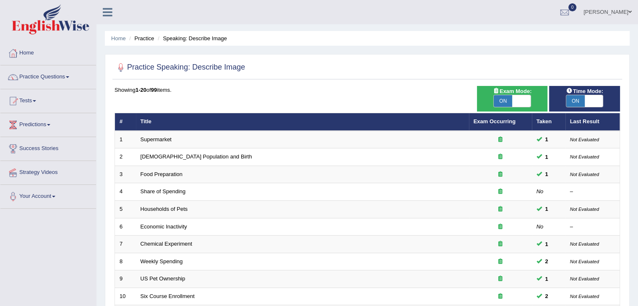
scroll to position [247, 0]
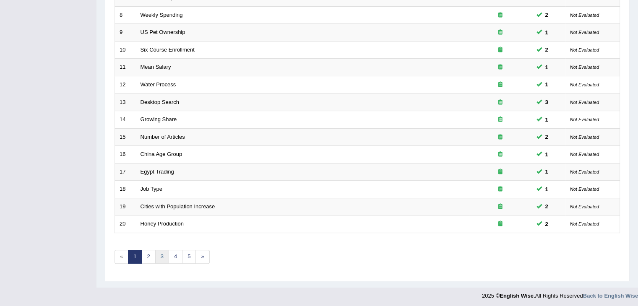
click at [161, 254] on link "3" at bounding box center [162, 257] width 14 height 14
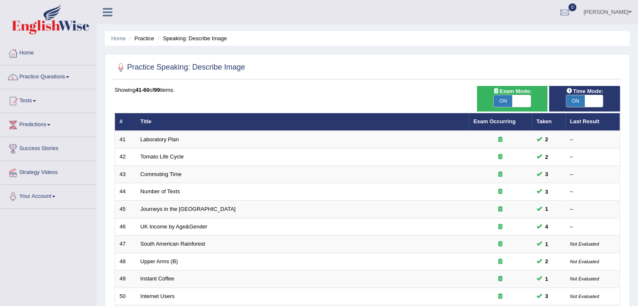
scroll to position [247, 0]
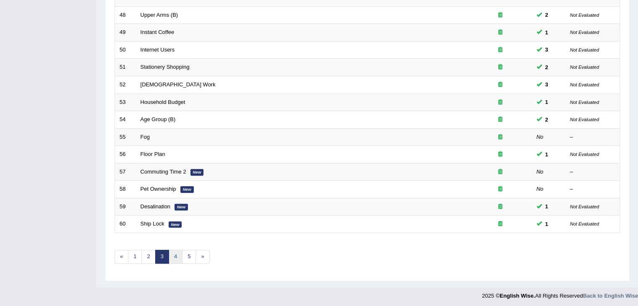
click at [172, 250] on link "4" at bounding box center [176, 257] width 14 height 14
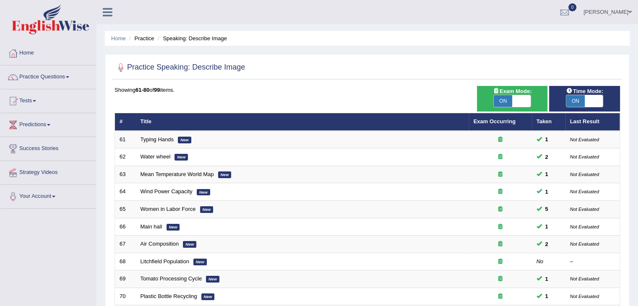
scroll to position [247, 0]
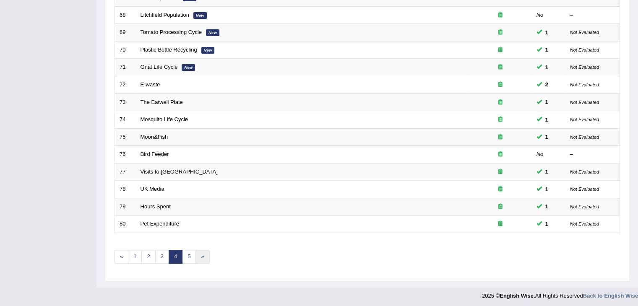
click at [203, 256] on link "»" at bounding box center [203, 257] width 14 height 14
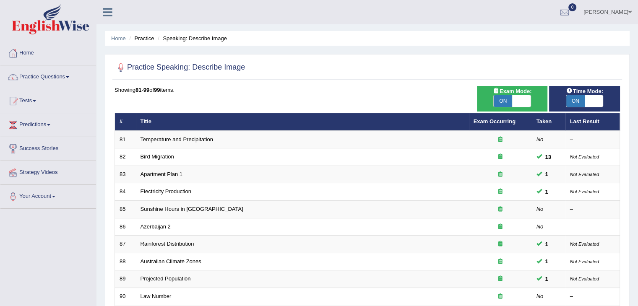
scroll to position [230, 0]
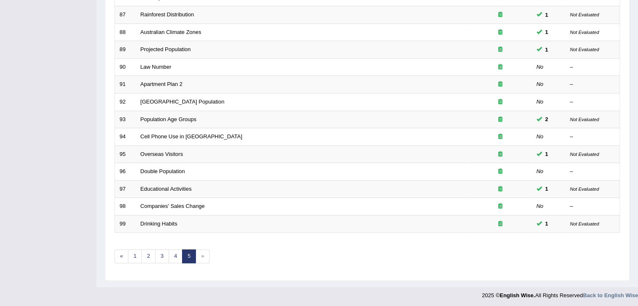
click at [200, 254] on span "»" at bounding box center [203, 257] width 14 height 14
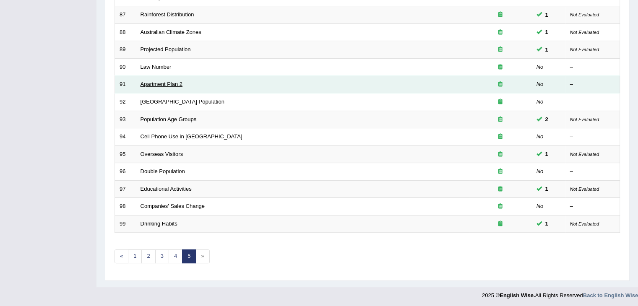
click at [160, 85] on link "Apartment Plan 2" at bounding box center [162, 84] width 42 height 6
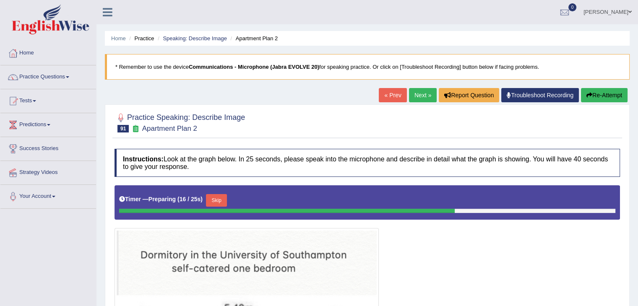
click at [420, 88] on link "Next »" at bounding box center [423, 95] width 28 height 14
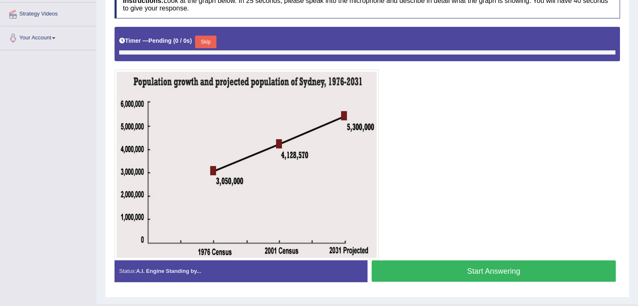
scroll to position [161, 0]
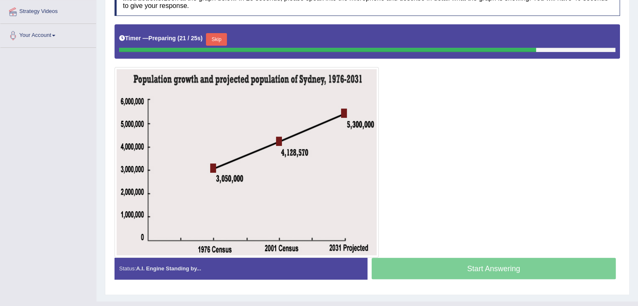
click at [218, 39] on button "Skip" at bounding box center [216, 39] width 21 height 13
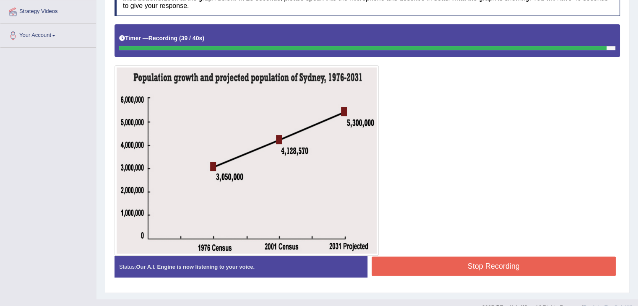
click at [438, 265] on button "Stop Recording" at bounding box center [494, 266] width 245 height 19
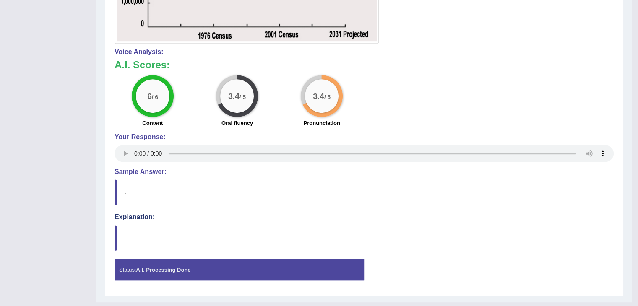
scroll to position [373, 0]
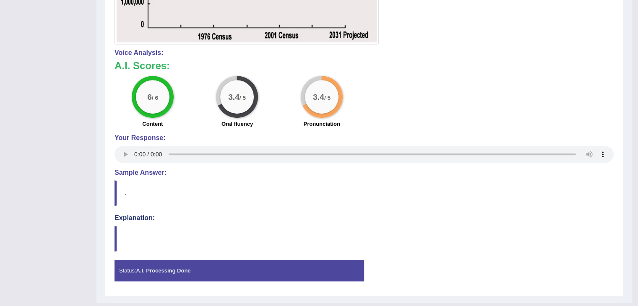
click at [186, 270] on strong "A.I. Processing Done" at bounding box center [163, 271] width 55 height 6
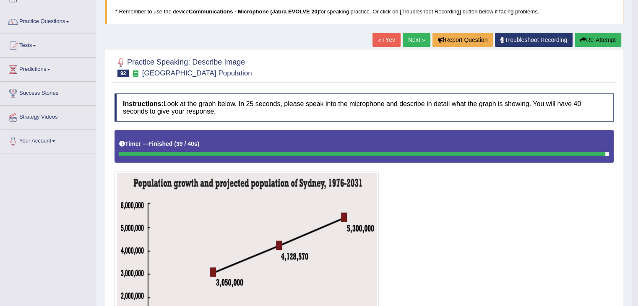
scroll to position [0, 0]
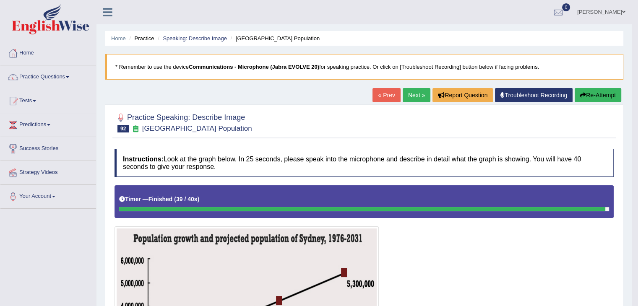
click at [415, 99] on link "Next »" at bounding box center [417, 95] width 28 height 14
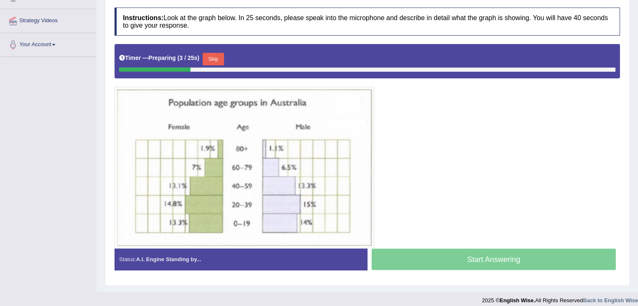
scroll to position [151, 0]
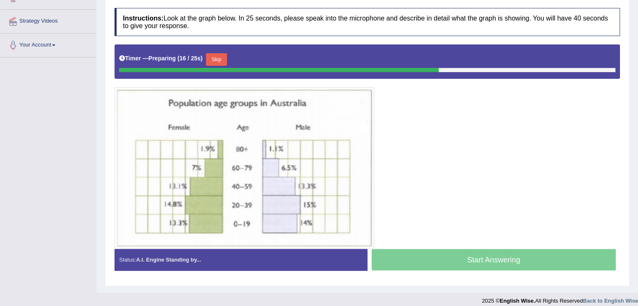
click at [223, 54] on button "Skip" at bounding box center [216, 59] width 21 height 13
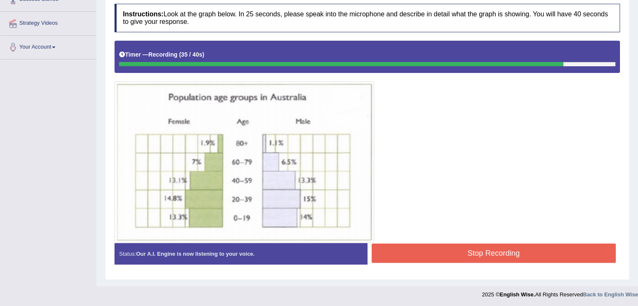
click at [441, 257] on button "Stop Recording" at bounding box center [494, 253] width 245 height 19
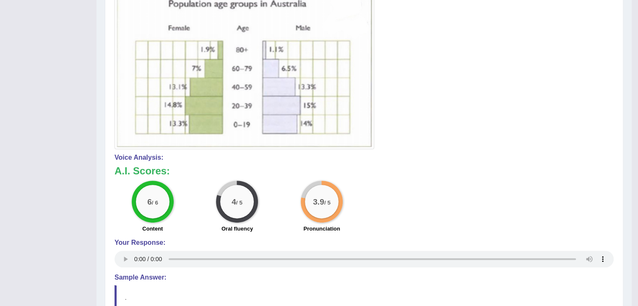
scroll to position [0, 0]
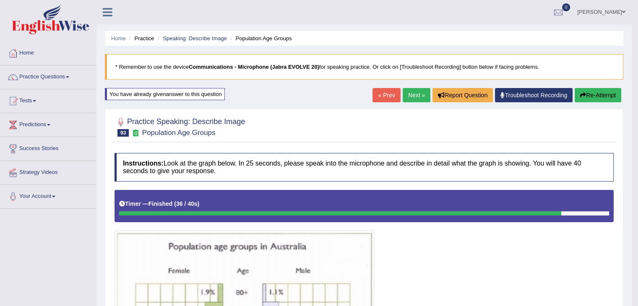
click at [415, 96] on link "Next »" at bounding box center [417, 95] width 28 height 14
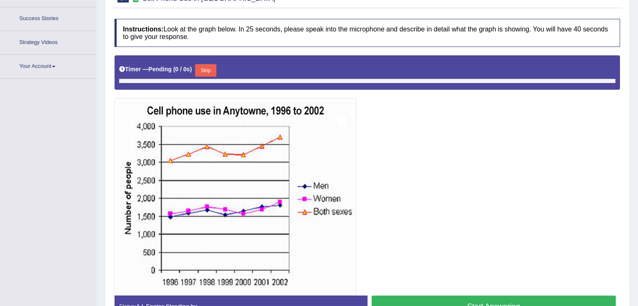
scroll to position [151, 0]
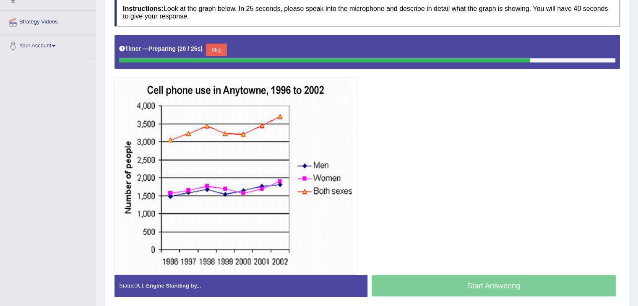
click at [211, 50] on button "Skip" at bounding box center [216, 50] width 21 height 13
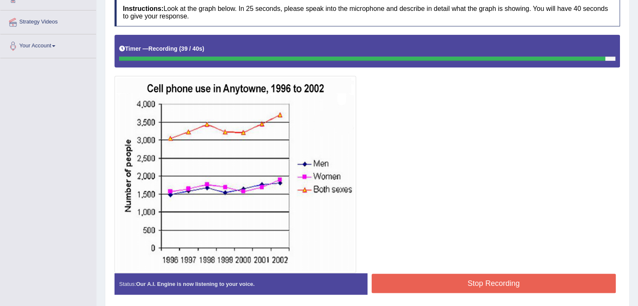
click at [493, 287] on button "Stop Recording" at bounding box center [494, 283] width 245 height 19
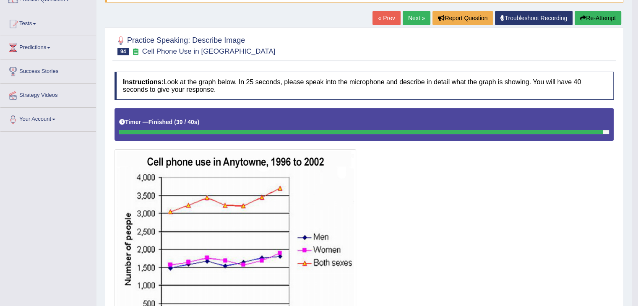
scroll to position [0, 0]
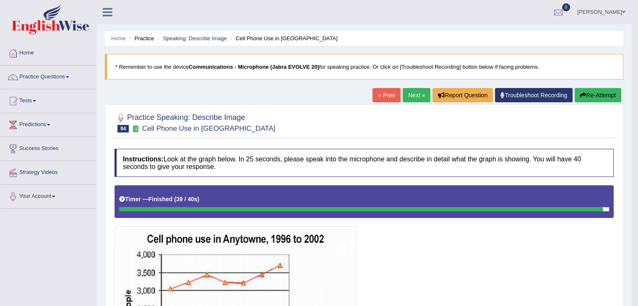
click at [416, 88] on link "Next »" at bounding box center [417, 95] width 28 height 14
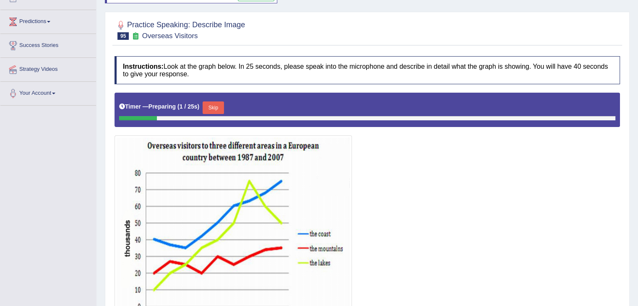
scroll to position [130, 0]
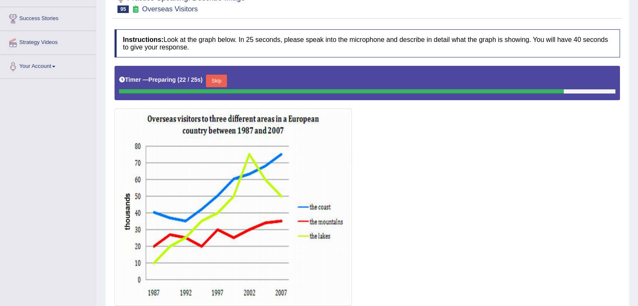
click at [216, 75] on button "Skip" at bounding box center [216, 81] width 21 height 13
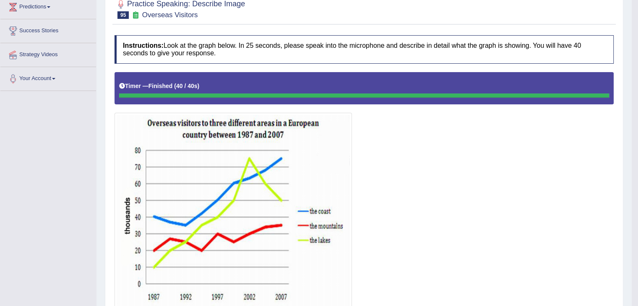
scroll to position [0, 0]
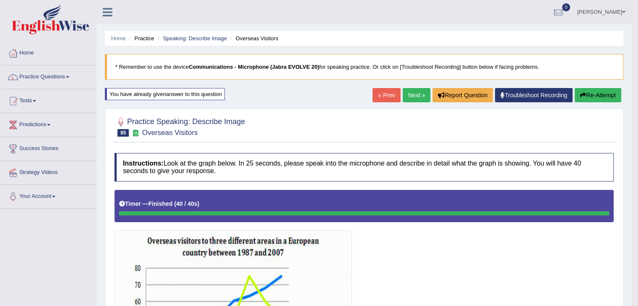
click at [420, 90] on link "Next »" at bounding box center [417, 95] width 28 height 14
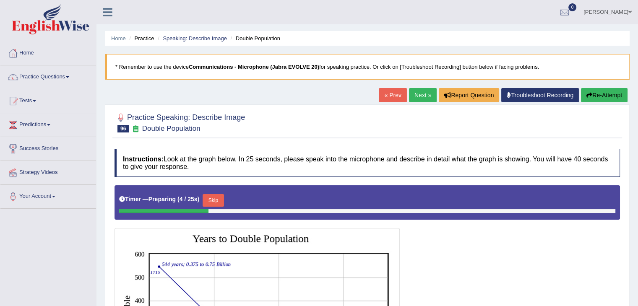
click at [425, 94] on link "Next »" at bounding box center [423, 95] width 28 height 14
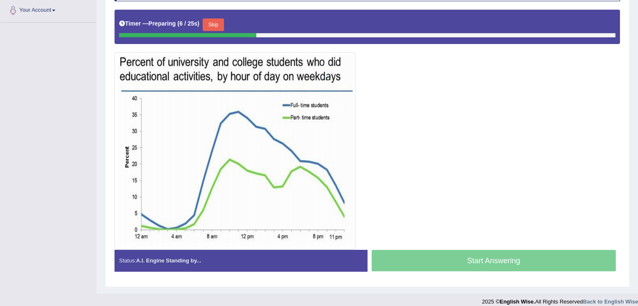
scroll to position [185, 0]
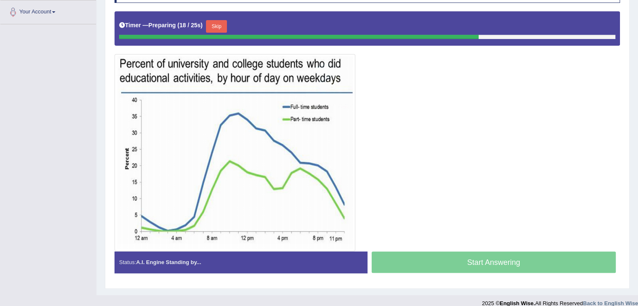
click at [224, 23] on button "Skip" at bounding box center [216, 26] width 21 height 13
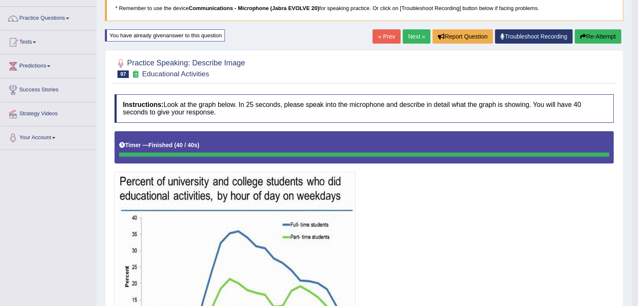
scroll to position [0, 0]
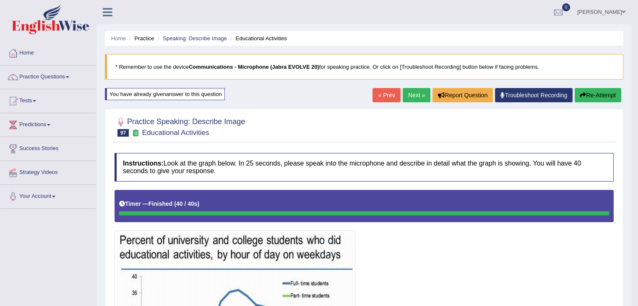
click at [415, 96] on link "Next »" at bounding box center [417, 95] width 28 height 14
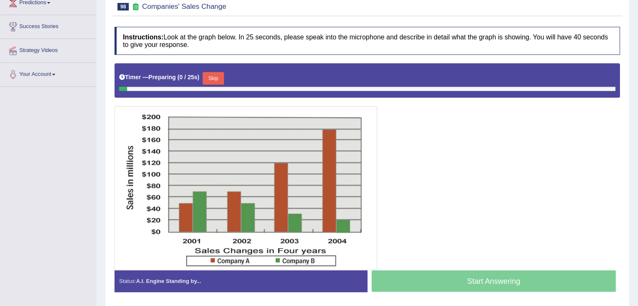
scroll to position [149, 0]
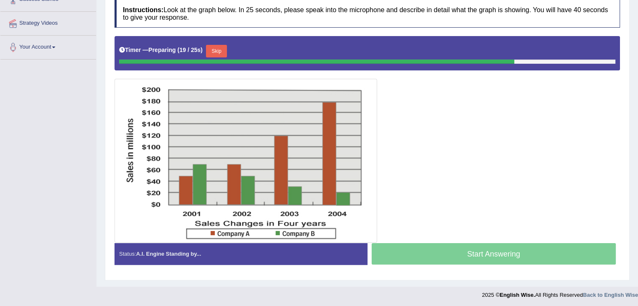
click at [227, 45] on button "Skip" at bounding box center [216, 51] width 21 height 13
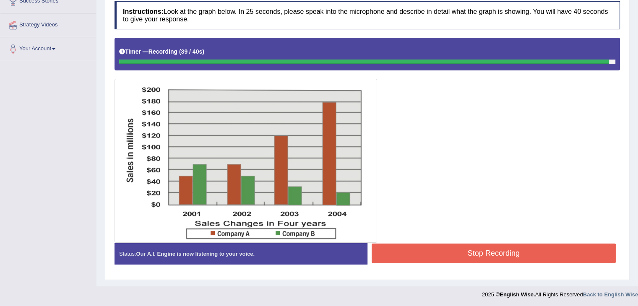
click at [502, 254] on button "Stop Recording" at bounding box center [494, 253] width 245 height 19
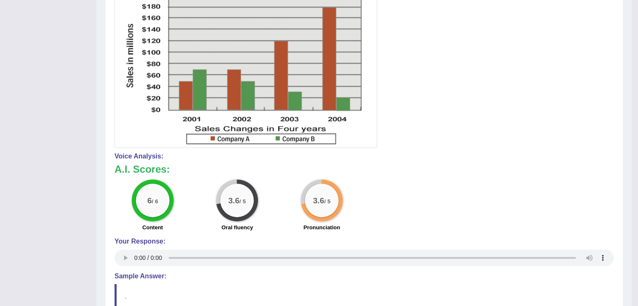
scroll to position [0, 0]
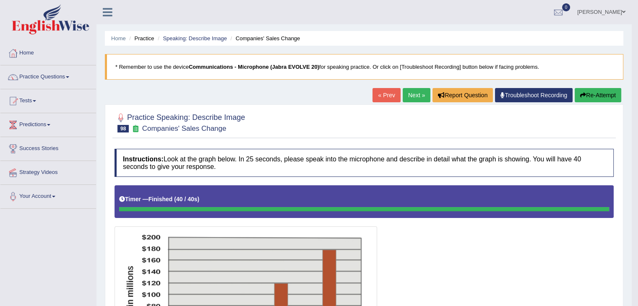
click at [415, 99] on link "Next »" at bounding box center [417, 95] width 28 height 14
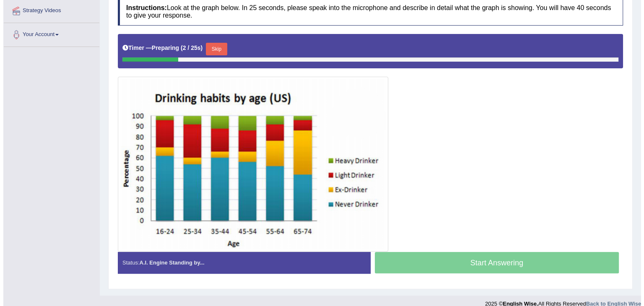
scroll to position [163, 0]
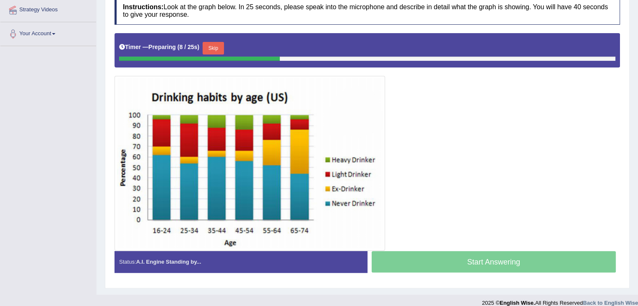
click at [208, 44] on button "Skip" at bounding box center [213, 48] width 21 height 13
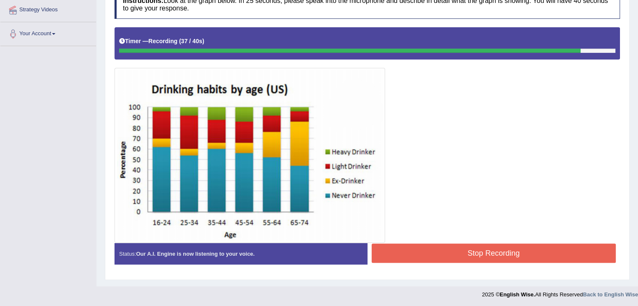
click at [434, 258] on button "Stop Recording" at bounding box center [494, 253] width 245 height 19
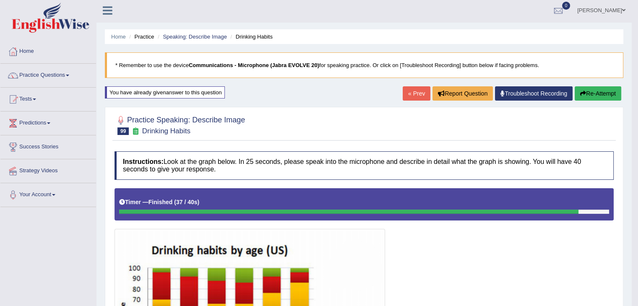
scroll to position [0, 0]
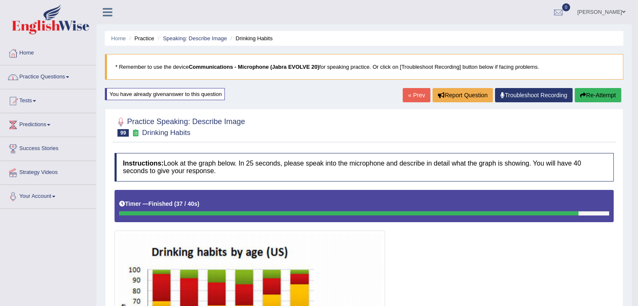
click at [67, 78] on link "Practice Questions" at bounding box center [48, 75] width 96 height 21
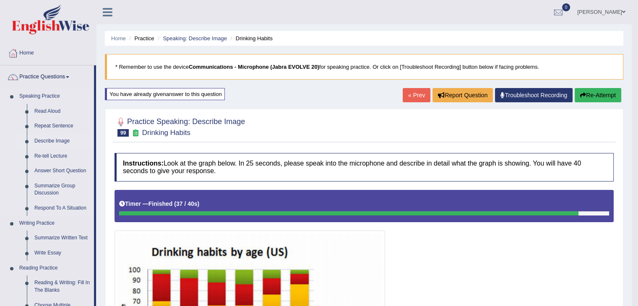
click at [0, 65] on link "Practice Questions" at bounding box center [47, 75] width 94 height 21
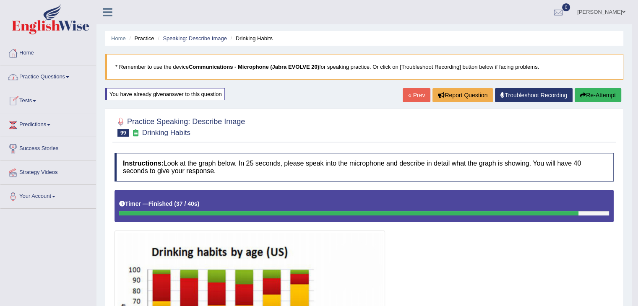
click at [65, 76] on link "Practice Questions" at bounding box center [48, 75] width 96 height 21
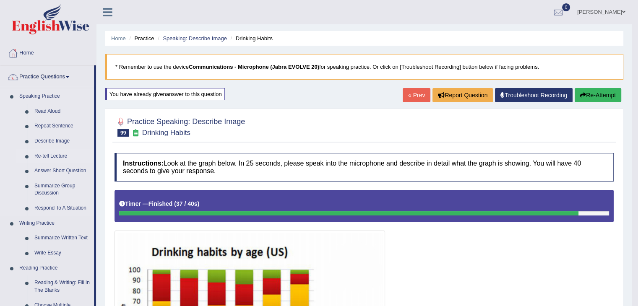
click at [38, 152] on link "Re-tell Lecture" at bounding box center [62, 156] width 63 height 15
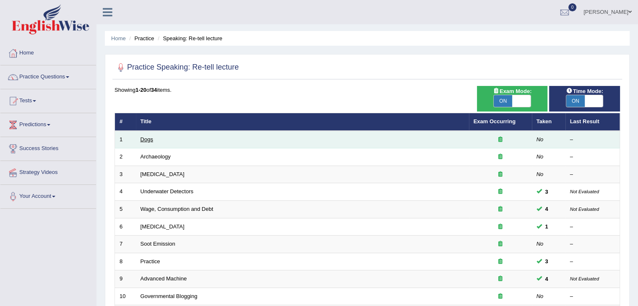
click at [146, 138] on link "Dogs" at bounding box center [147, 139] width 13 height 6
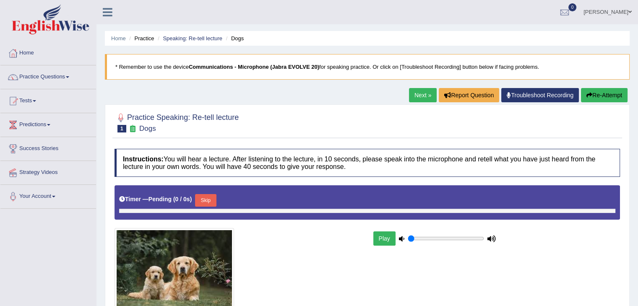
type input "1"
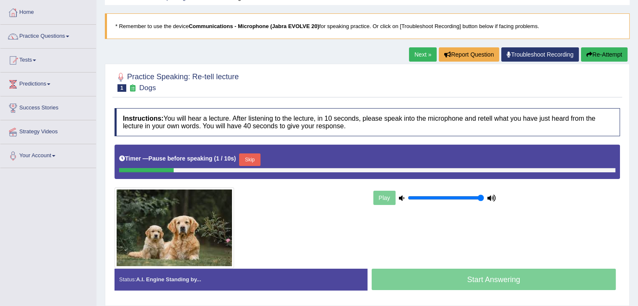
scroll to position [89, 0]
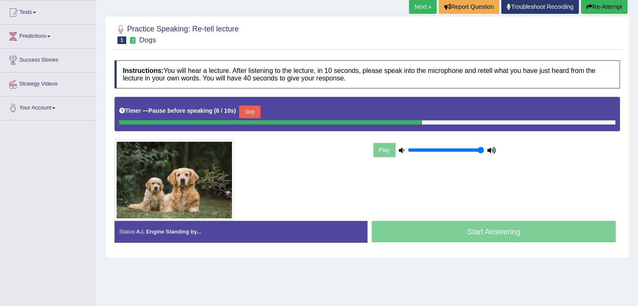
click at [252, 106] on button "Skip" at bounding box center [249, 112] width 21 height 13
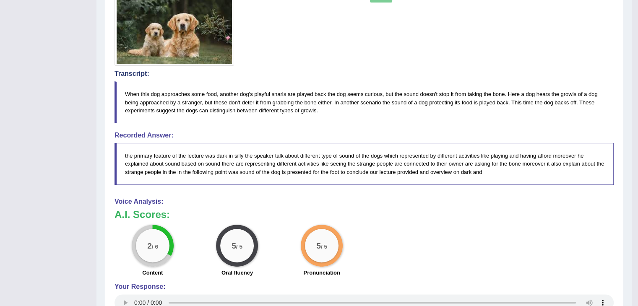
scroll to position [0, 0]
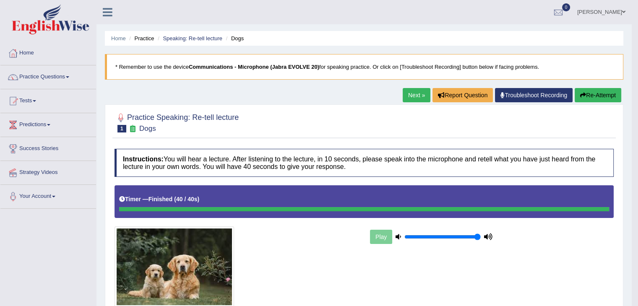
click at [414, 93] on link "Next »" at bounding box center [417, 95] width 28 height 14
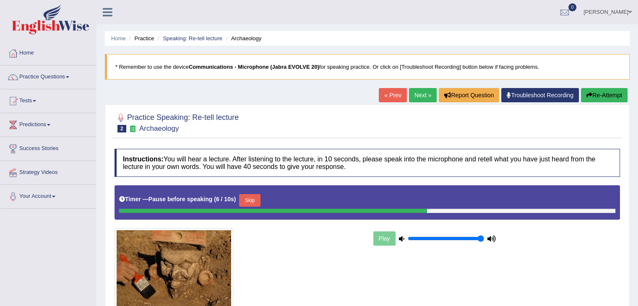
click at [246, 197] on button "Skip" at bounding box center [249, 200] width 21 height 13
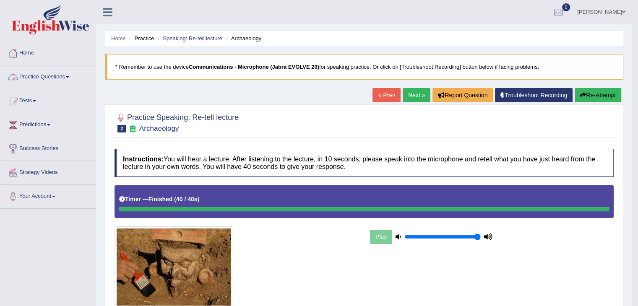
click at [69, 79] on link "Practice Questions" at bounding box center [48, 75] width 96 height 21
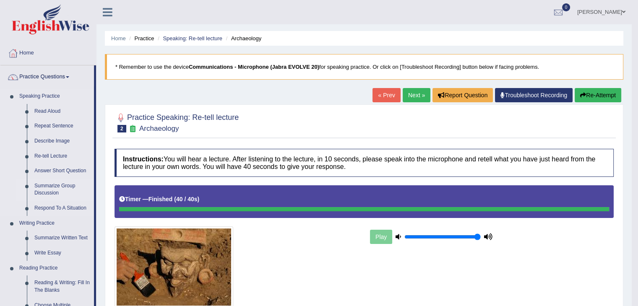
click at [43, 189] on link "Summarize Group Discussion" at bounding box center [62, 190] width 63 height 22
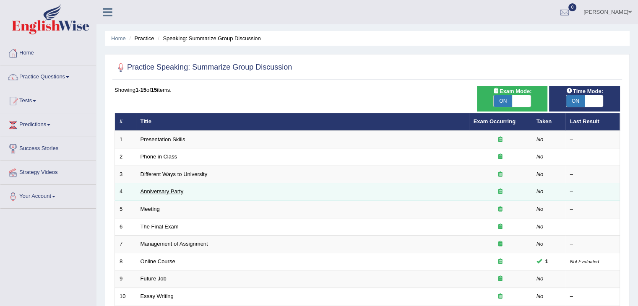
click at [176, 192] on link "Anniversary Party" at bounding box center [162, 191] width 43 height 6
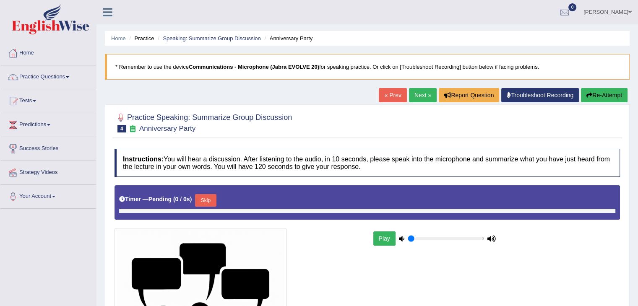
type input "1"
click at [323, 134] on div at bounding box center [368, 123] width 506 height 26
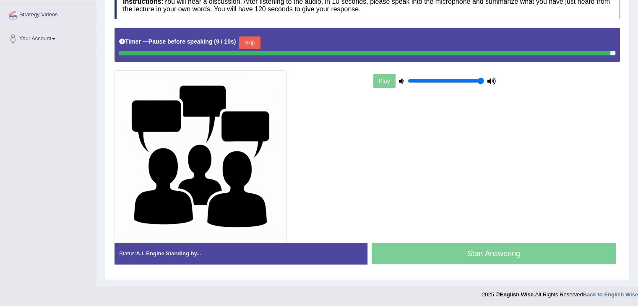
scroll to position [156, 0]
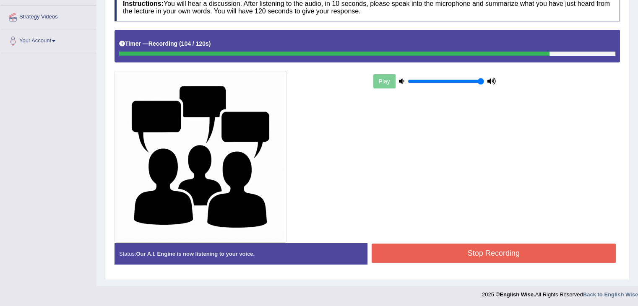
click at [545, 251] on button "Stop Recording" at bounding box center [494, 253] width 245 height 19
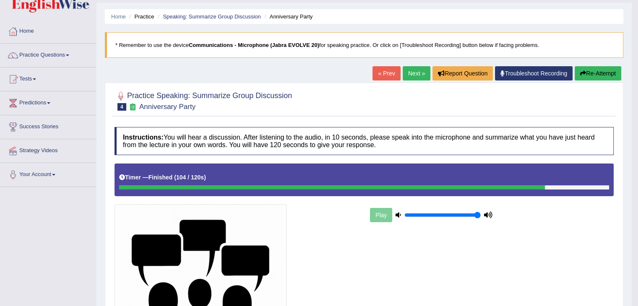
scroll to position [0, 0]
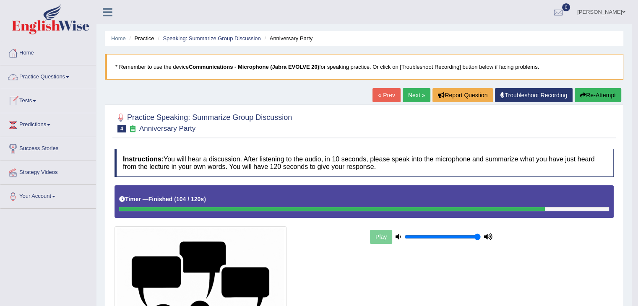
click at [37, 102] on link "Tests" at bounding box center [48, 99] width 96 height 21
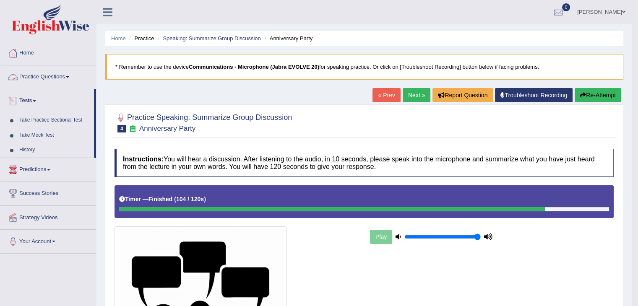
click at [67, 80] on link "Practice Questions" at bounding box center [48, 75] width 96 height 21
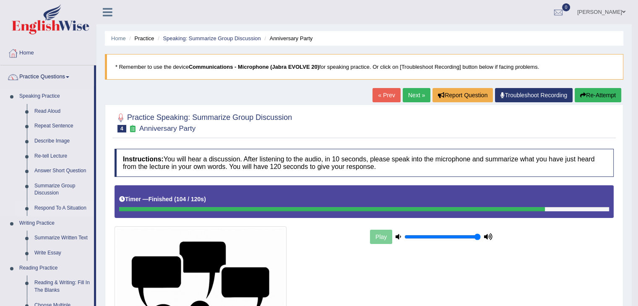
click at [40, 206] on link "Respond To A Situation" at bounding box center [62, 208] width 63 height 15
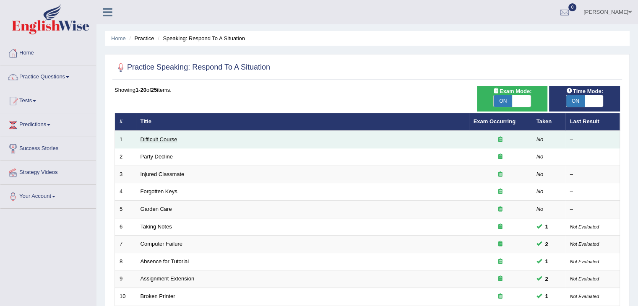
click at [170, 141] on link "Difficult Course" at bounding box center [159, 139] width 37 height 6
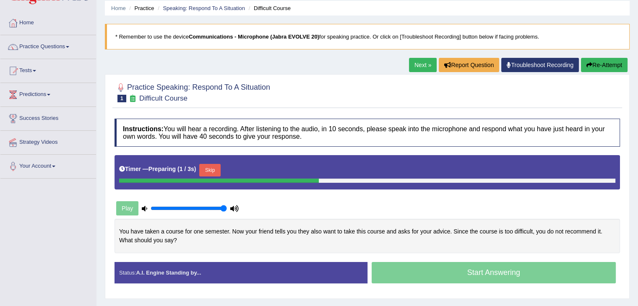
scroll to position [46, 0]
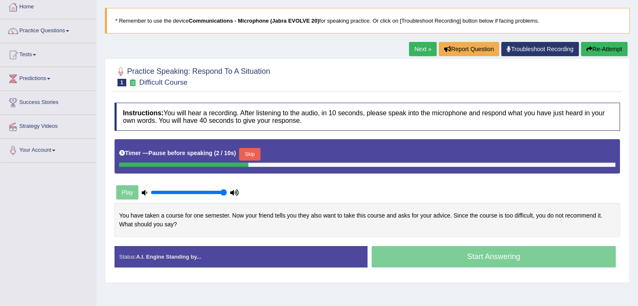
click at [253, 149] on button "Skip" at bounding box center [249, 154] width 21 height 13
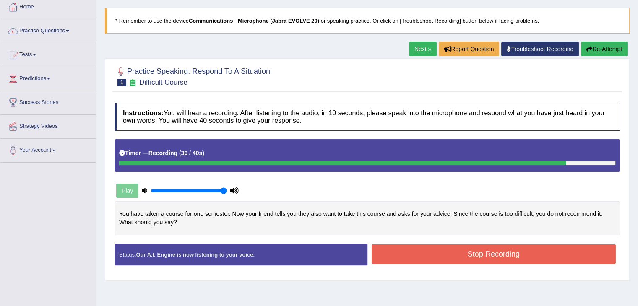
click at [539, 254] on button "Stop Recording" at bounding box center [494, 254] width 245 height 19
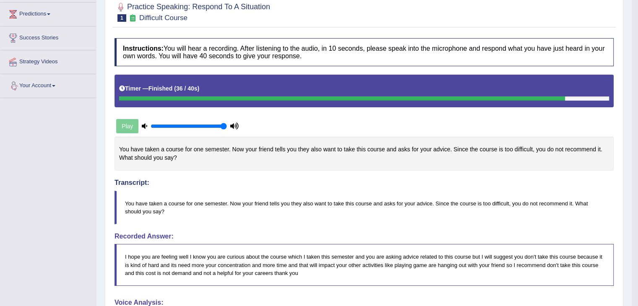
scroll to position [0, 0]
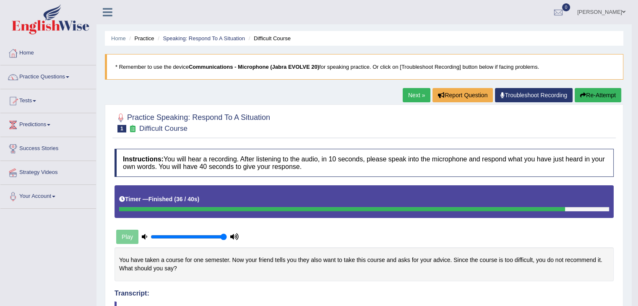
click at [68, 78] on link "Practice Questions" at bounding box center [48, 75] width 96 height 21
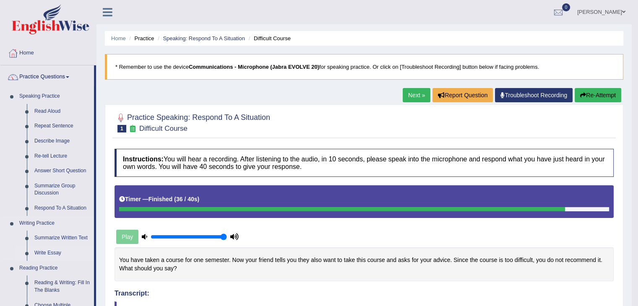
click at [42, 251] on link "Write Essay" at bounding box center [62, 253] width 63 height 15
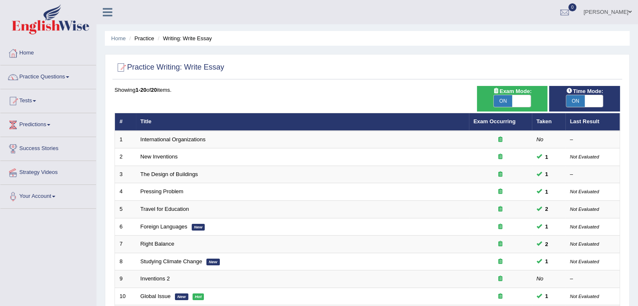
click at [16, 130] on div at bounding box center [13, 125] width 13 height 13
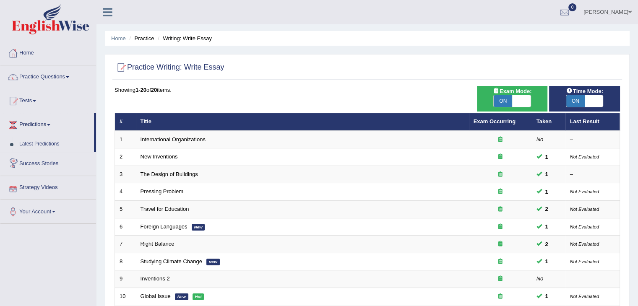
click at [55, 245] on div "Toggle navigation Home Practice Questions Speaking Practice Read Aloud Repeat S…" at bounding box center [319, 259] width 638 height 519
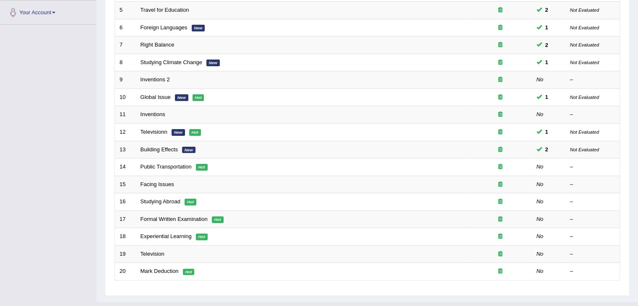
scroll to position [214, 0]
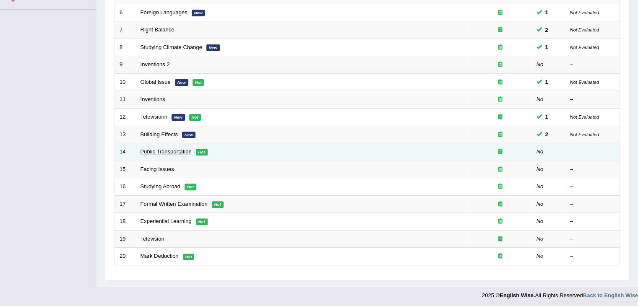
click at [159, 153] on link "Public Transportation" at bounding box center [166, 152] width 51 height 6
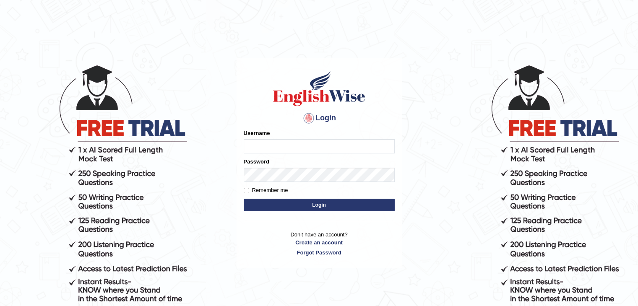
type input "sanjayagrahari_parramatta"
click at [312, 205] on button "Login" at bounding box center [319, 205] width 151 height 13
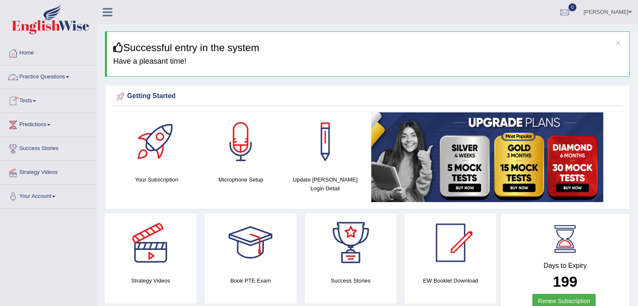
click at [69, 77] on span at bounding box center [67, 77] width 3 height 2
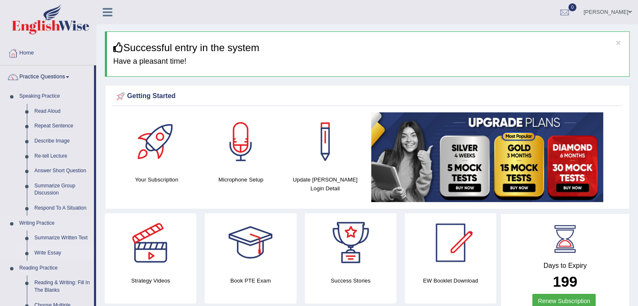
click at [42, 249] on link "Write Essay" at bounding box center [62, 253] width 63 height 15
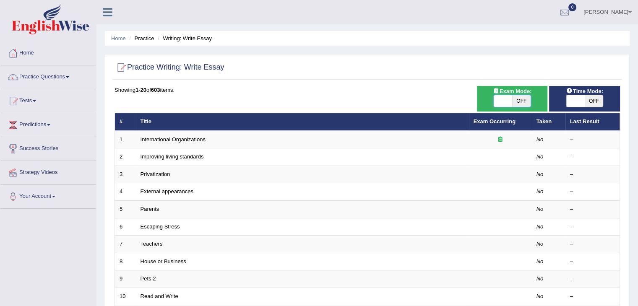
click at [501, 99] on span at bounding box center [503, 101] width 18 height 12
checkbox input "true"
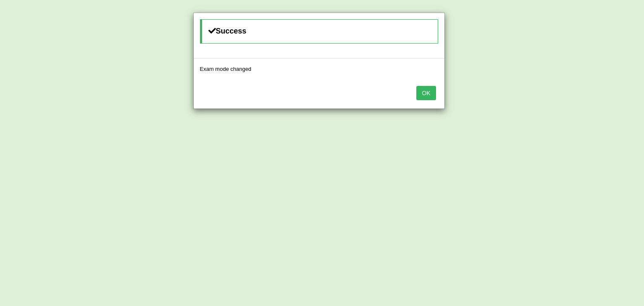
click at [424, 89] on button "OK" at bounding box center [426, 93] width 19 height 14
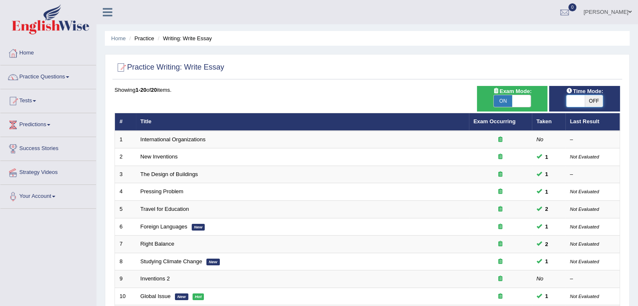
click at [574, 98] on span at bounding box center [575, 101] width 18 height 12
checkbox input "true"
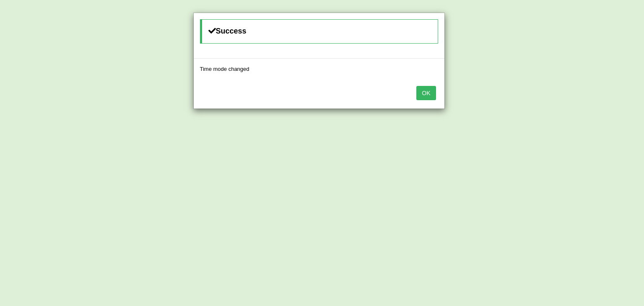
click at [422, 89] on button "OK" at bounding box center [426, 93] width 19 height 14
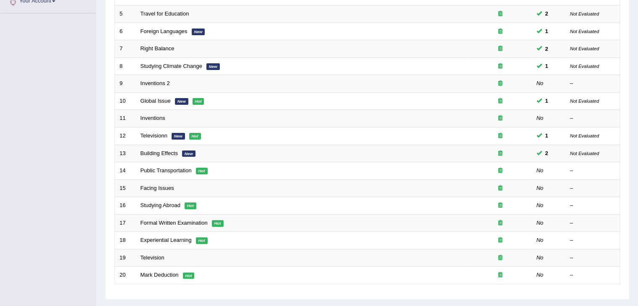
scroll to position [196, 0]
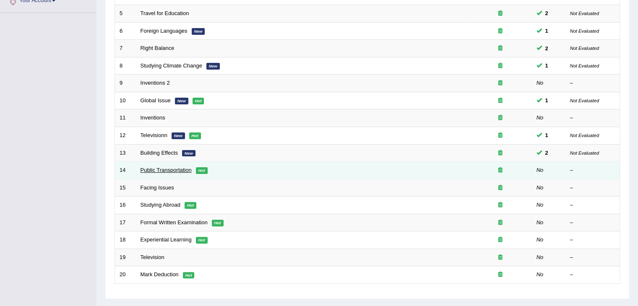
click at [159, 168] on link "Public Transportation" at bounding box center [166, 170] width 51 height 6
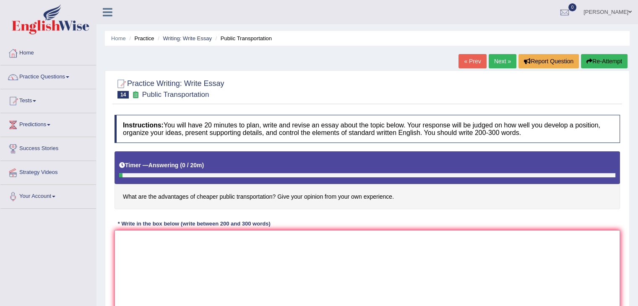
click at [164, 243] on textarea at bounding box center [368, 270] width 506 height 81
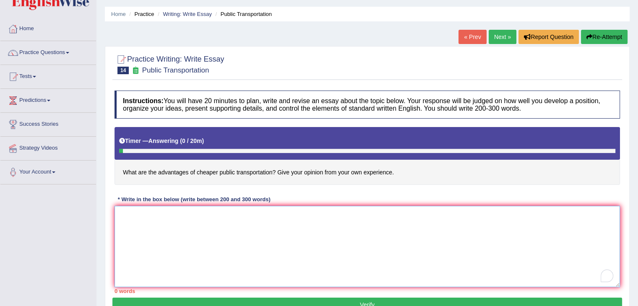
scroll to position [52, 0]
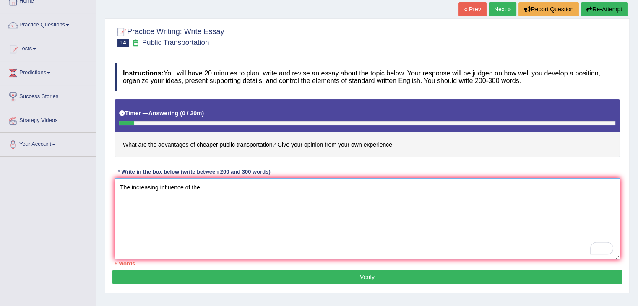
click at [202, 184] on textarea "The increasing influence of the" at bounding box center [368, 218] width 506 height 81
click at [252, 183] on textarea "The increasing influence of public transportation" at bounding box center [368, 218] width 506 height 81
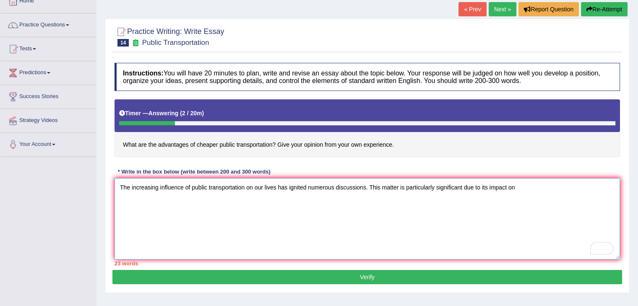
click at [519, 185] on textarea "The increasing influence of public transportation on our lives has ignited nume…" at bounding box center [368, 218] width 506 height 81
click at [517, 184] on textarea "The increasing influence of public transportation on our lives has ignited nume…" at bounding box center [368, 218] width 506 height 81
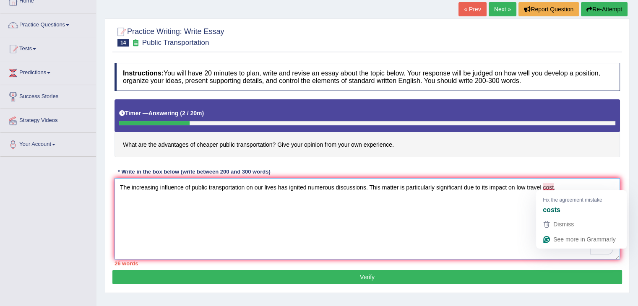
click at [552, 188] on textarea "The increasing influence of public transportation on our lives has ignited nume…" at bounding box center [368, 218] width 506 height 81
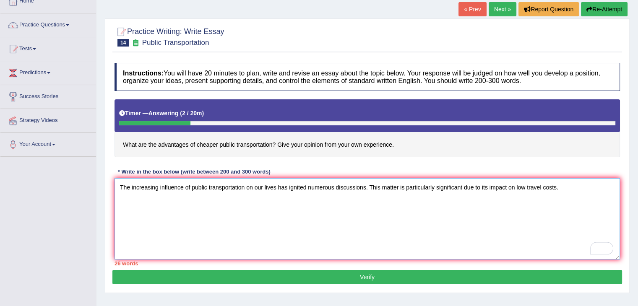
click at [564, 182] on textarea "The increasing influence of public transportation on our lives has ignited nume…" at bounding box center [368, 218] width 506 height 81
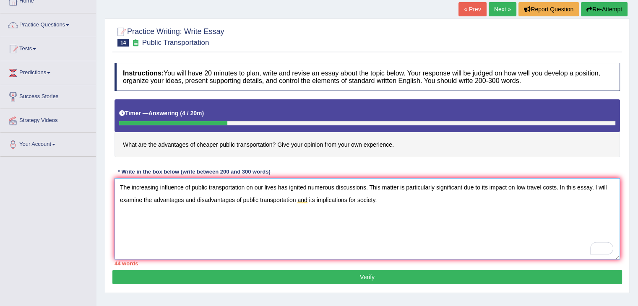
click at [385, 199] on textarea "The increasing influence of public transportation on our lives has ignited nume…" at bounding box center [368, 218] width 506 height 81
click at [250, 222] on textarea "The increasing influence of public transportation on our lives has ignited nume…" at bounding box center [368, 218] width 506 height 81
click at [183, 222] on textarea "The increasing influence of public transportation on our lives has ignited nume…" at bounding box center [368, 218] width 506 height 81
click at [253, 222] on textarea "The increasing influence of public transportation on our lives has ignited nume…" at bounding box center [368, 218] width 506 height 81
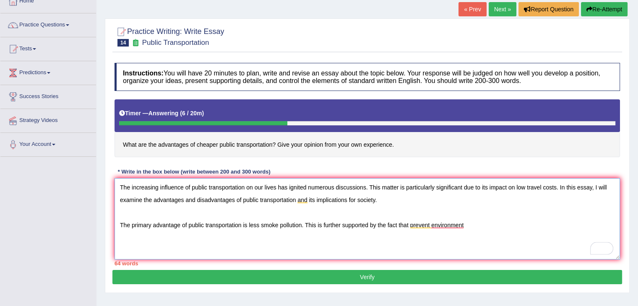
click at [417, 227] on textarea "The increasing influence of public transportation on our lives has ignited nume…" at bounding box center [368, 218] width 506 height 81
click at [464, 224] on textarea "The increasing influence of public transportation on our lives has ignited nume…" at bounding box center [368, 218] width 506 height 81
type textarea "The increasing influence of public transportation on our lives has ignited nume…"
click at [557, 222] on textarea "The increasing influence of public transportation on our lives has ignited nume…" at bounding box center [368, 218] width 506 height 81
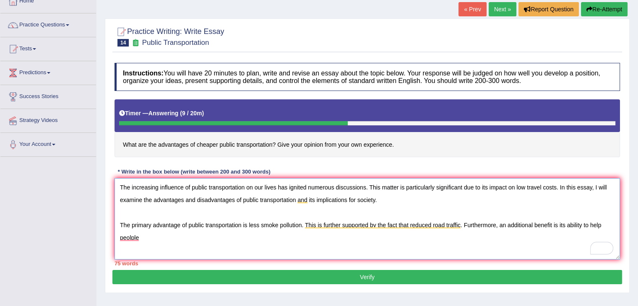
click at [589, 223] on textarea "The increasing influence of public transportation on our lives has ignited nume…" at bounding box center [368, 218] width 506 height 81
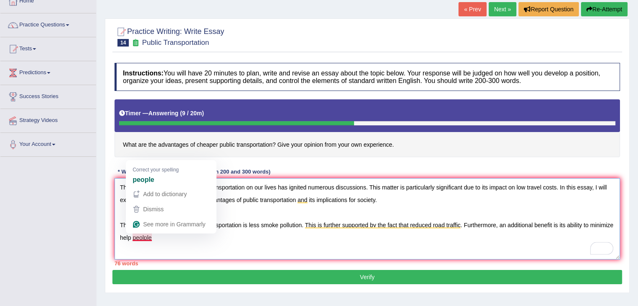
click at [130, 235] on textarea "The increasing influence of public transportation on our lives has ignited nume…" at bounding box center [368, 218] width 506 height 81
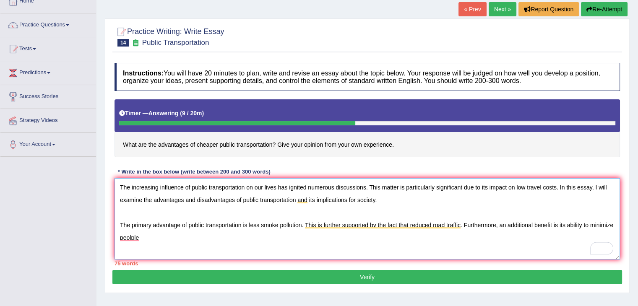
click at [143, 235] on textarea "The increasing influence of public transportation on our lives has ignited nume…" at bounding box center [368, 218] width 506 height 81
click at [155, 235] on textarea "The increasing influence of public transportation on our lives has ignited nume…" at bounding box center [368, 218] width 506 height 81
click at [254, 236] on textarea "The increasing influence of public transportation on our lives has ignited nume…" at bounding box center [368, 218] width 506 height 81
click at [250, 236] on textarea "The increasing influence of public transportation on our lives has ignited nume…" at bounding box center [368, 218] width 506 height 81
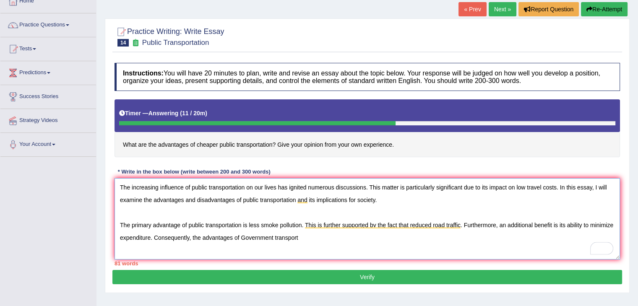
click at [306, 236] on textarea "The increasing influence of public transportation on our lives has ignited nume…" at bounding box center [368, 218] width 506 height 81
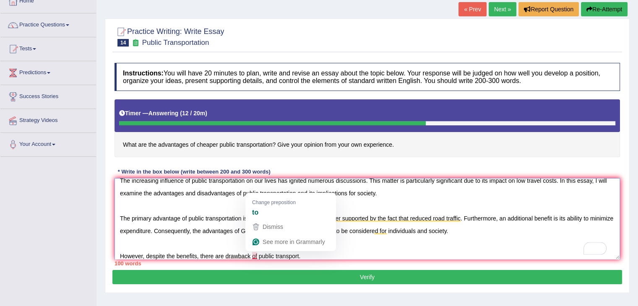
click at [256, 253] on textarea "The increasing influence of public transportation on our lives has ignited nume…" at bounding box center [368, 218] width 506 height 81
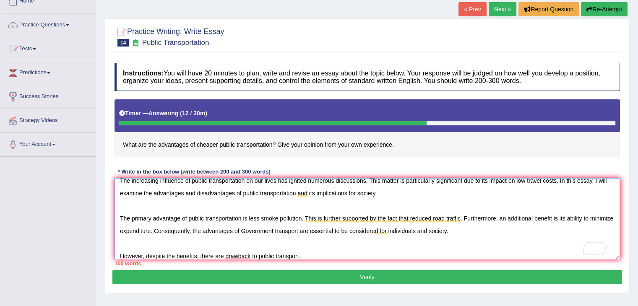
click at [303, 249] on textarea "The increasing influence of public transportation on our lives has ignited nume…" at bounding box center [368, 218] width 506 height 81
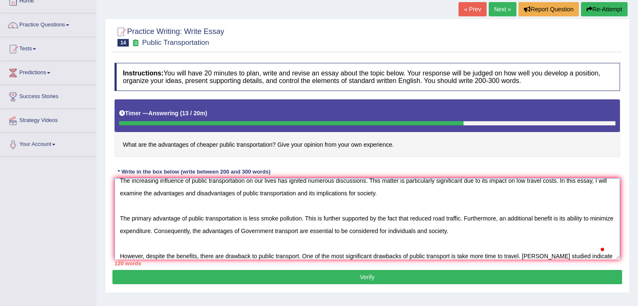
scroll to position [20, 0]
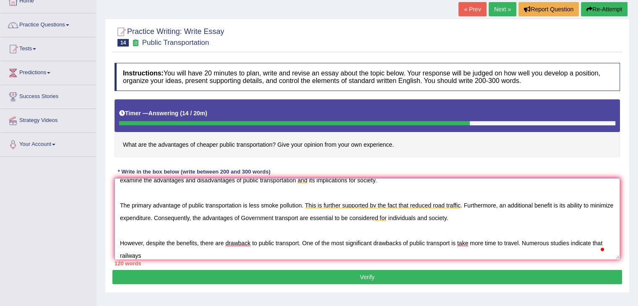
click at [147, 252] on textarea "The increasing influence of public transportation on our lives has ignited nume…" at bounding box center [368, 218] width 506 height 81
click at [225, 252] on textarea "The increasing influence of public transportation on our lives has ignited nume…" at bounding box center [368, 218] width 506 height 81
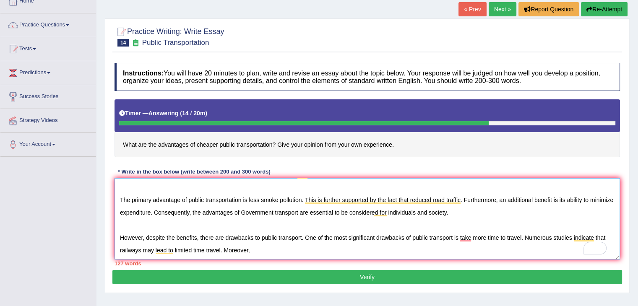
click at [252, 246] on textarea "The increasing influence of public transportation on our lives has ignited nume…" at bounding box center [368, 218] width 506 height 81
click at [298, 249] on textarea "The increasing influence of public transportation on our lives has ignited nume…" at bounding box center [368, 218] width 506 height 81
type textarea "The increasing influence of public transportation on our lives has ignited nume…"
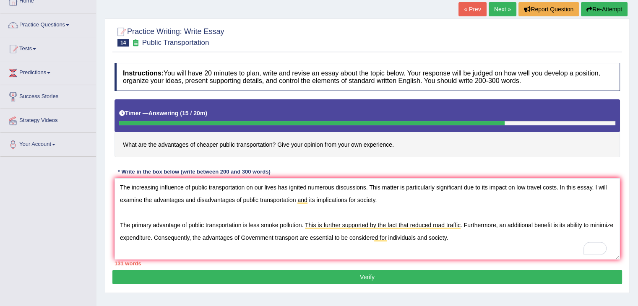
scroll to position [25, 0]
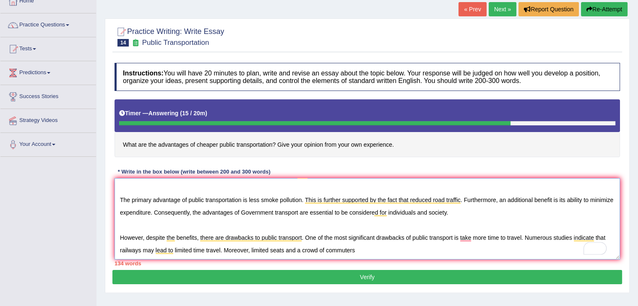
click at [359, 247] on textarea "The increasing influence of public transportation on our lives has ignited nume…" at bounding box center [368, 218] width 506 height 81
click at [499, 247] on textarea "The increasing influence of public transportation on our lives has ignited nume…" at bounding box center [368, 218] width 506 height 81
click at [498, 244] on textarea "The increasing influence of public transportation on our lives has ignited nume…" at bounding box center [368, 218] width 506 height 81
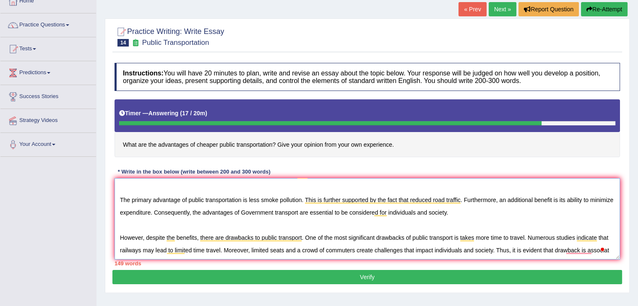
scroll to position [32, 0]
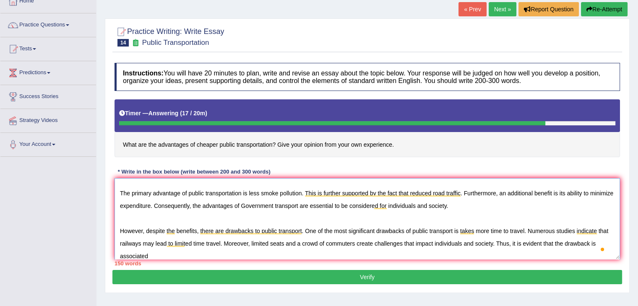
click at [155, 255] on textarea "The increasing influence of public transportation on our lives has ignited nume…" at bounding box center [368, 218] width 506 height 81
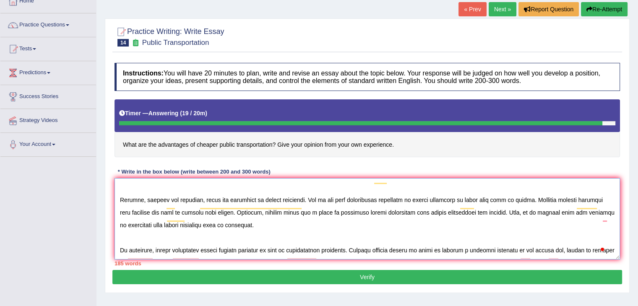
scroll to position [70, 0]
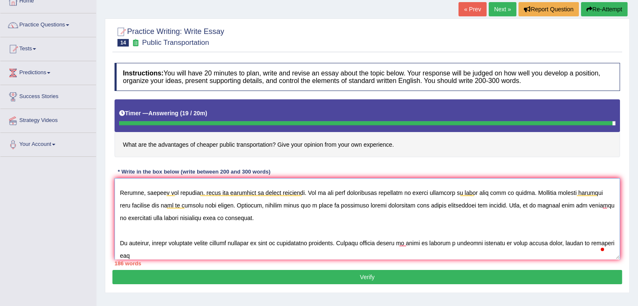
click at [161, 250] on textarea "To enrich screen reader interactions, please activate Accessibility in Grammarl…" at bounding box center [368, 218] width 506 height 81
type textarea "The increasing influence of public transportation on our lives has ignited nume…"
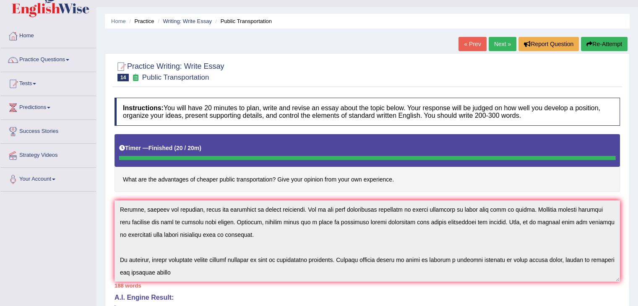
scroll to position [0, 0]
